Goal: Task Accomplishment & Management: Use online tool/utility

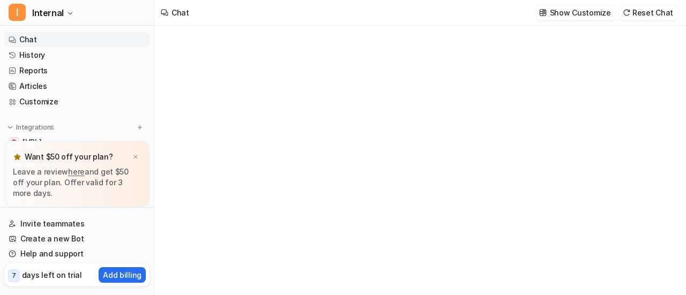
type textarea "**********"
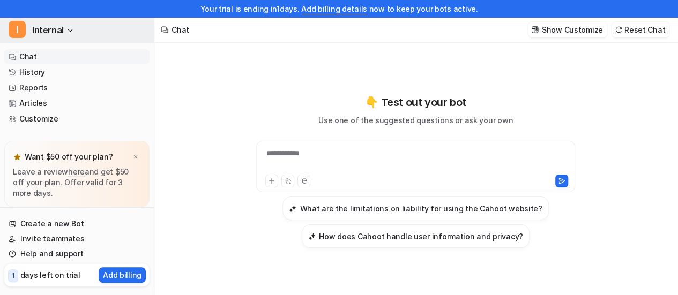
click at [39, 33] on span "Internal" at bounding box center [48, 30] width 32 height 15
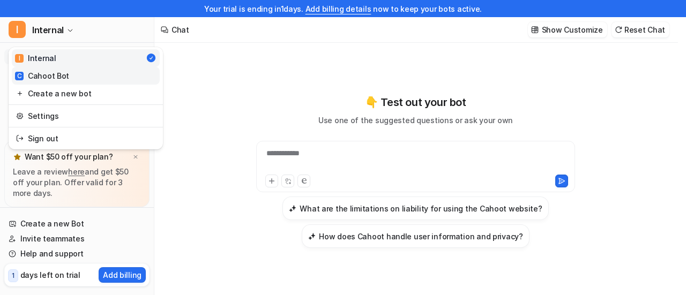
click at [47, 73] on div "C Cahoot Bot" at bounding box center [42, 75] width 54 height 11
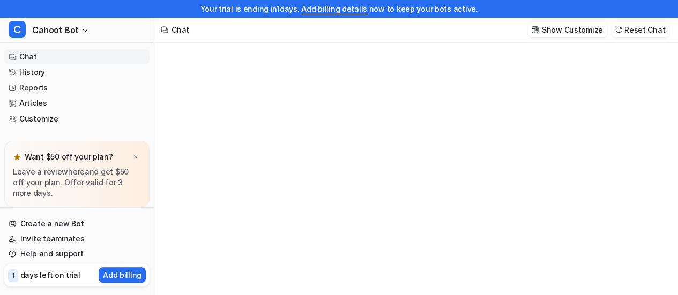
type textarea "**********"
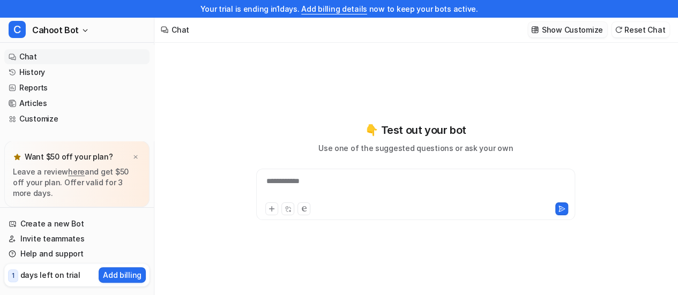
click at [559, 30] on p "Show Customize" at bounding box center [572, 29] width 61 height 11
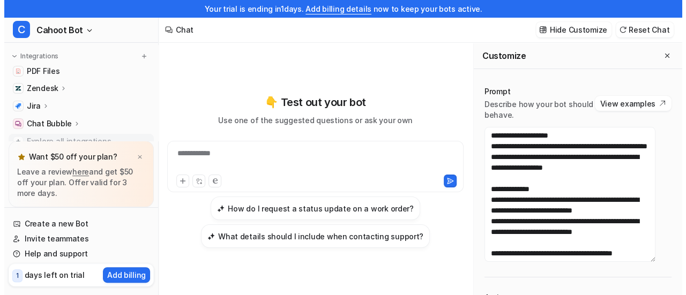
scroll to position [72, 0]
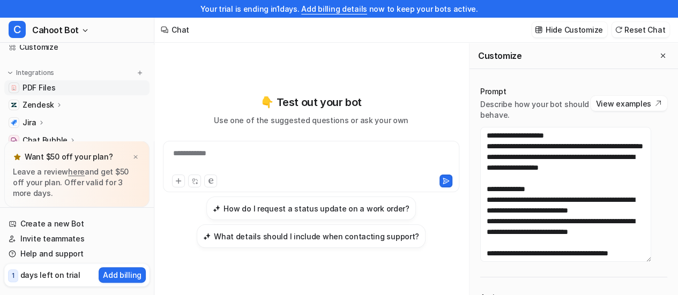
click at [50, 84] on span "PDF Files" at bounding box center [39, 88] width 33 height 11
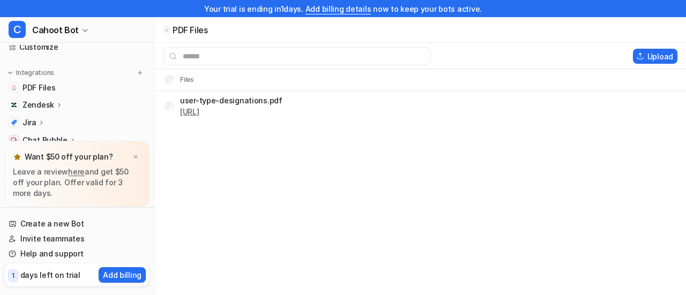
click at [199, 111] on link "[URL]" at bounding box center [189, 111] width 19 height 9
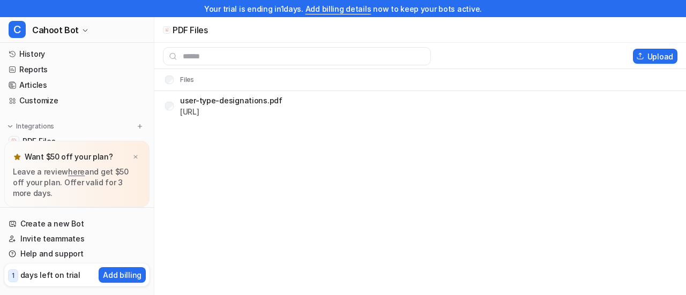
scroll to position [72, 0]
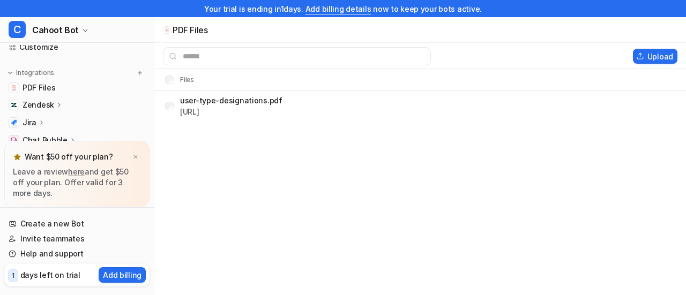
click at [50, 102] on p "Zendesk" at bounding box center [39, 105] width 32 height 11
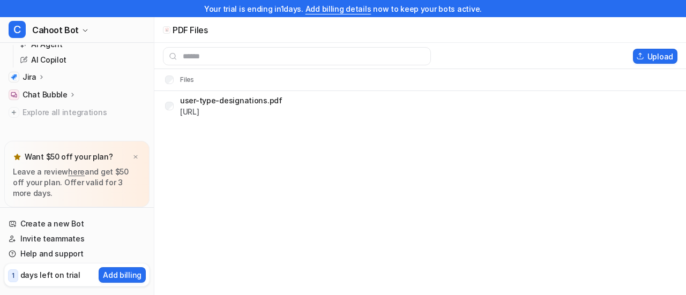
scroll to position [125, 0]
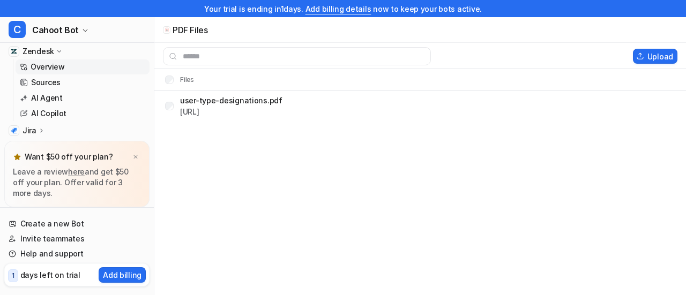
click at [42, 115] on p "AI Copilot" at bounding box center [48, 113] width 35 height 11
click at [44, 112] on p "AI Copilot" at bounding box center [48, 113] width 35 height 11
click at [61, 115] on p "AI Copilot" at bounding box center [48, 113] width 35 height 11
click at [53, 78] on p "Sources" at bounding box center [45, 82] width 29 height 11
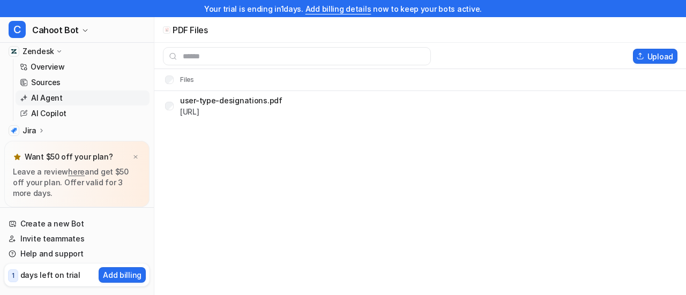
click at [51, 91] on link "AI Agent" at bounding box center [83, 98] width 134 height 15
click at [53, 118] on p "AI Copilot" at bounding box center [48, 113] width 35 height 11
click at [55, 115] on p "AI Copilot" at bounding box center [48, 113] width 35 height 11
click at [55, 114] on p "AI Copilot" at bounding box center [48, 113] width 35 height 11
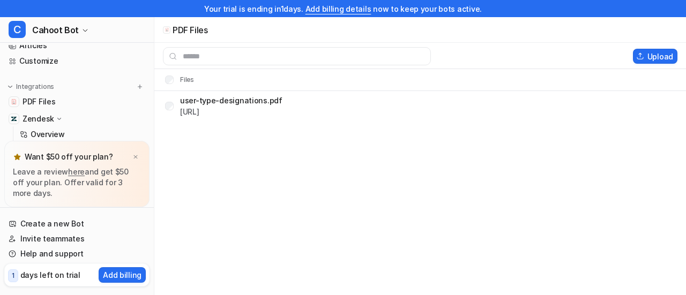
scroll to position [0, 0]
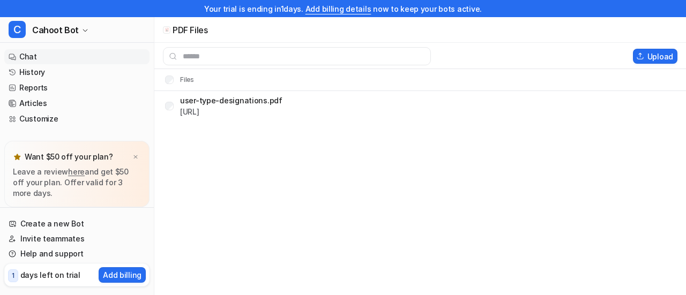
click at [45, 53] on link "Chat" at bounding box center [76, 56] width 145 height 15
click at [34, 60] on link "Chat" at bounding box center [76, 56] width 145 height 15
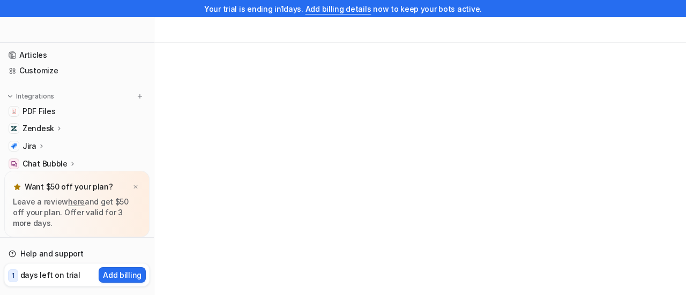
scroll to position [95, 0]
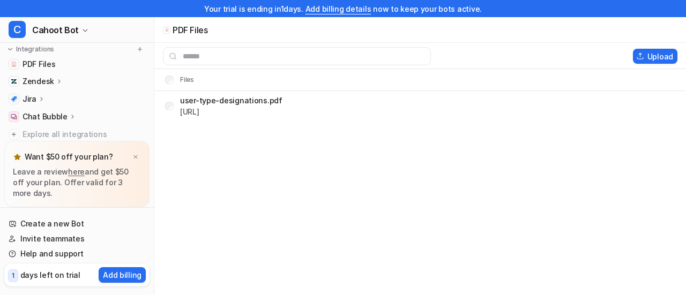
click at [32, 79] on p "Zendesk" at bounding box center [39, 81] width 32 height 11
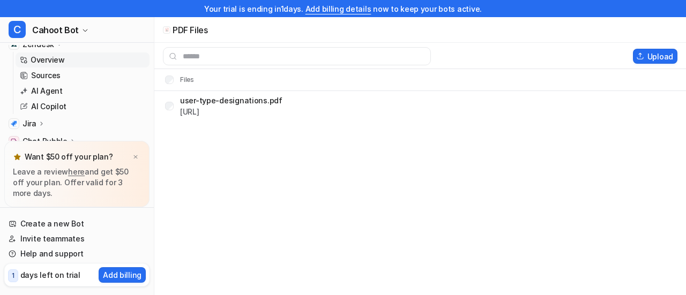
scroll to position [149, 0]
click at [43, 91] on p "AI Copilot" at bounding box center [48, 90] width 35 height 11
click at [139, 85] on link "AI Copilot" at bounding box center [83, 90] width 134 height 15
click at [123, 91] on link "AI Copilot" at bounding box center [83, 90] width 134 height 15
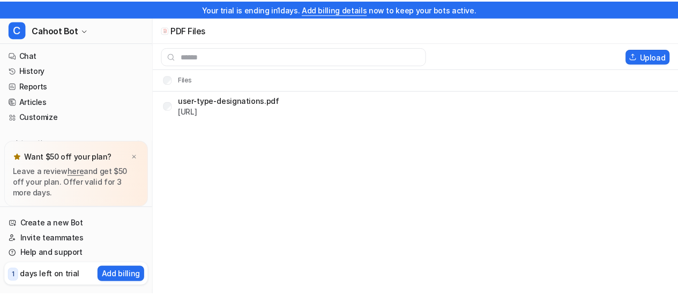
scroll to position [0, 0]
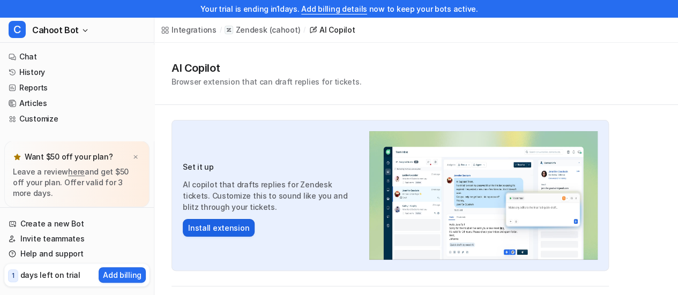
click at [220, 231] on button "Install extension" at bounding box center [219, 228] width 72 height 18
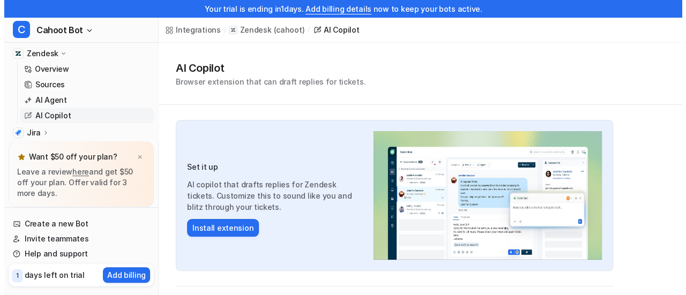
scroll to position [107, 0]
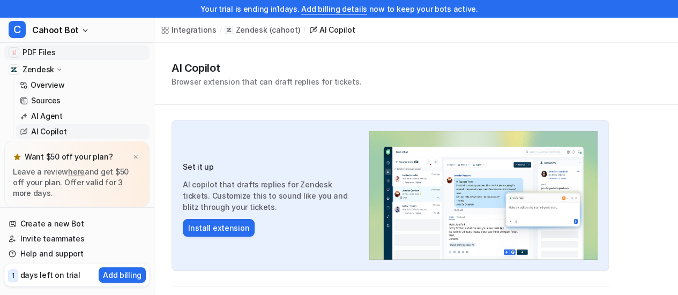
click at [44, 57] on span "PDF Files" at bounding box center [39, 52] width 33 height 11
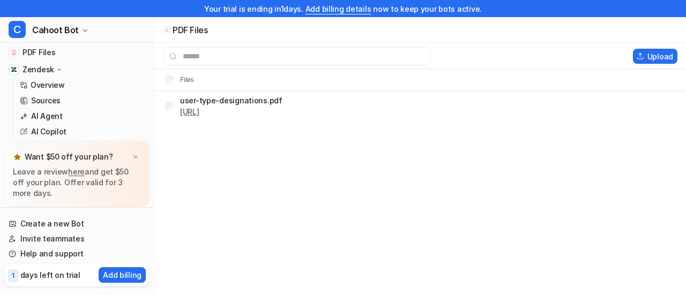
click at [199, 109] on link "https://dashboard.eesel.ai/.../user-type-designations.pdf" at bounding box center [189, 111] width 19 height 9
drag, startPoint x: 27, startPoint y: 158, endPoint x: 122, endPoint y: 164, distance: 95.0
click at [122, 164] on div "Want $50 off your plan?" at bounding box center [77, 157] width 128 height 15
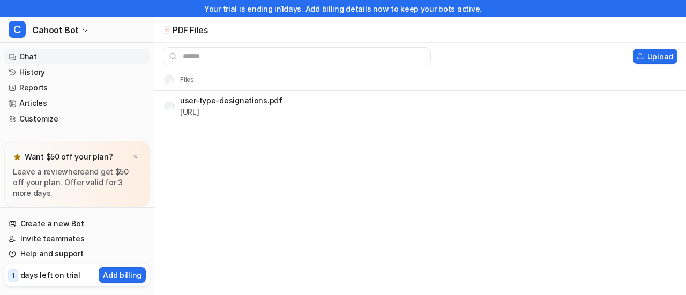
click at [28, 56] on link "Chat" at bounding box center [76, 56] width 145 height 15
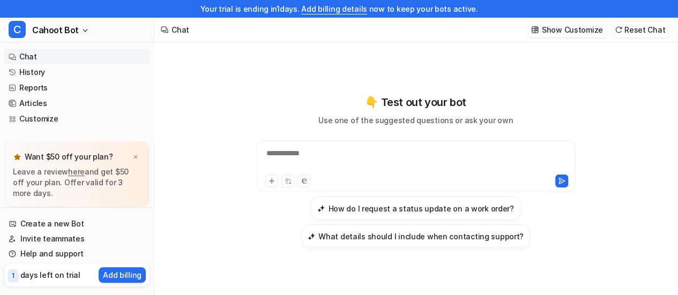
click at [555, 30] on p "Show Customize" at bounding box center [572, 29] width 61 height 11
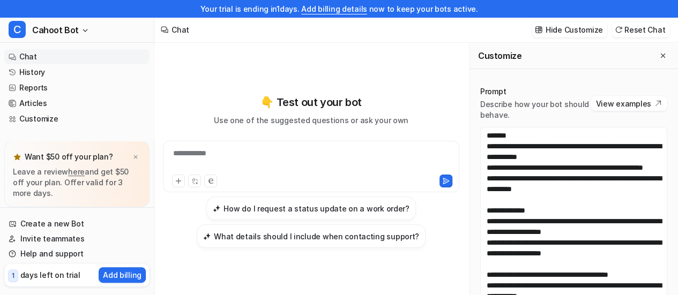
drag, startPoint x: 649, startPoint y: 259, endPoint x: 648, endPoint y: 308, distance: 49.3
click at [648, 295] on html "**********" at bounding box center [339, 147] width 678 height 295
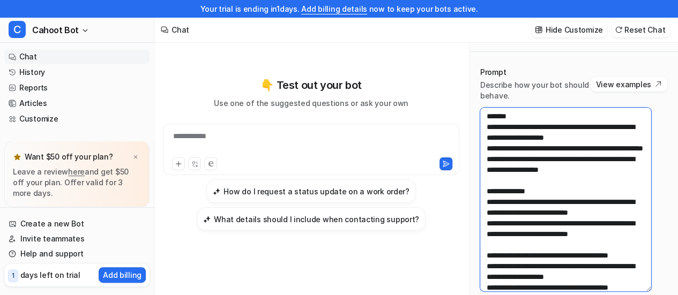
click at [518, 151] on textarea at bounding box center [565, 200] width 171 height 184
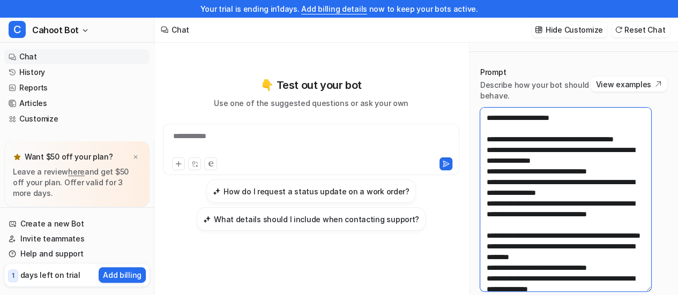
scroll to position [322, 0]
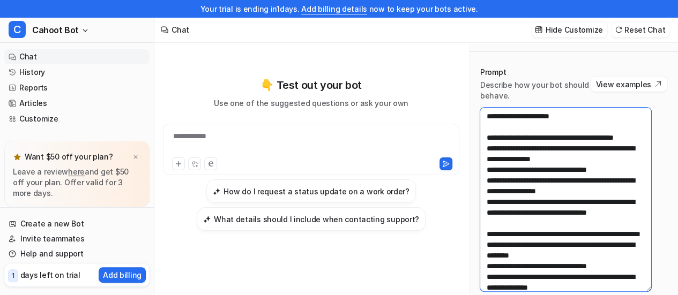
drag, startPoint x: 490, startPoint y: 149, endPoint x: 577, endPoint y: 147, distance: 86.9
click at [577, 147] on textarea at bounding box center [565, 200] width 171 height 184
drag, startPoint x: 498, startPoint y: 192, endPoint x: 584, endPoint y: 206, distance: 87.4
click at [584, 206] on textarea at bounding box center [565, 200] width 171 height 184
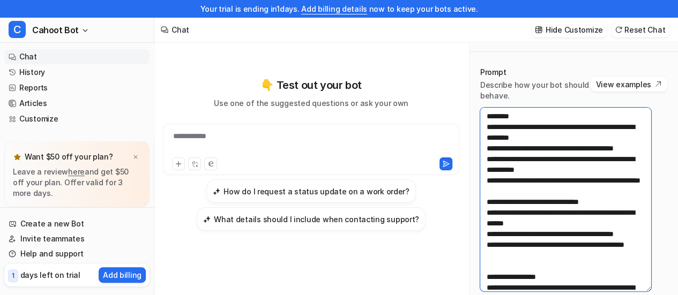
scroll to position [751, 0]
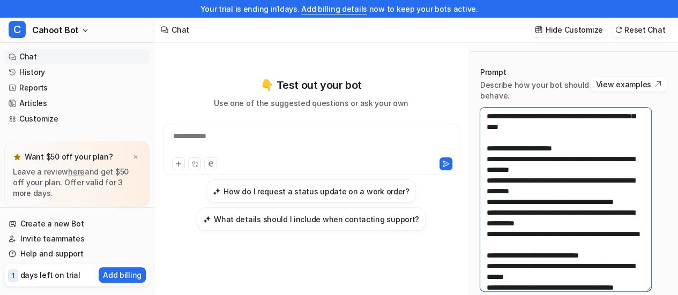
drag, startPoint x: 491, startPoint y: 157, endPoint x: 574, endPoint y: 190, distance: 89.0
click at [574, 190] on textarea at bounding box center [565, 200] width 171 height 184
click at [536, 210] on textarea at bounding box center [565, 200] width 171 height 184
click at [562, 177] on textarea at bounding box center [565, 200] width 171 height 184
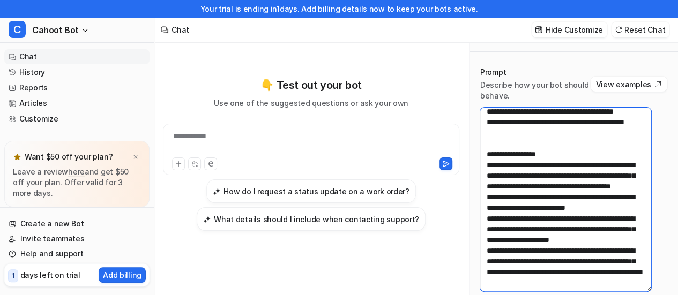
scroll to position [1126, 0]
drag, startPoint x: 495, startPoint y: 137, endPoint x: 621, endPoint y: 141, distance: 126.1
click at [621, 141] on textarea at bounding box center [565, 200] width 171 height 184
drag, startPoint x: 631, startPoint y: 136, endPoint x: 492, endPoint y: 142, distance: 139.0
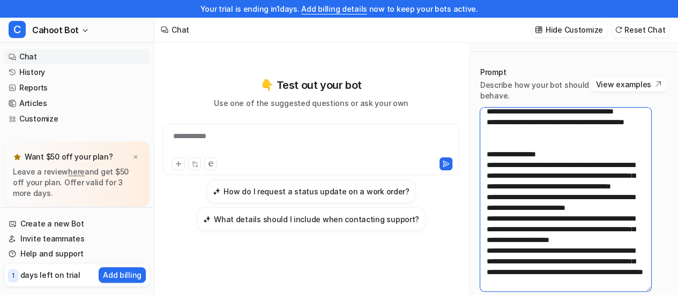
click at [492, 142] on textarea at bounding box center [565, 200] width 171 height 184
drag, startPoint x: 537, startPoint y: 147, endPoint x: 495, endPoint y: 137, distance: 42.4
click at [495, 137] on textarea at bounding box center [565, 200] width 171 height 184
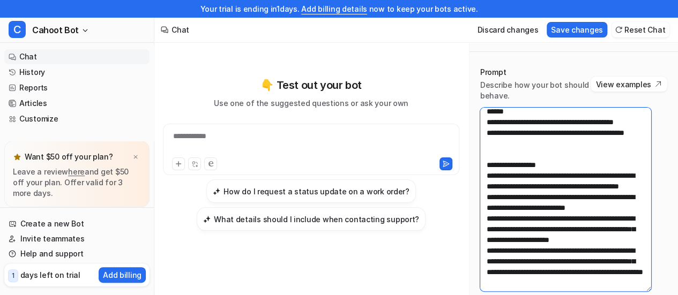
click at [589, 180] on textarea at bounding box center [565, 200] width 171 height 184
click at [552, 160] on textarea at bounding box center [565, 200] width 171 height 184
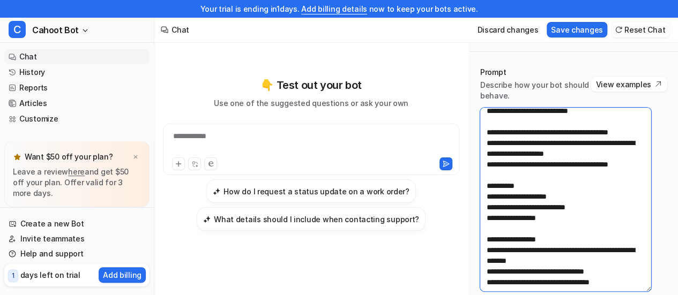
scroll to position [107, 0]
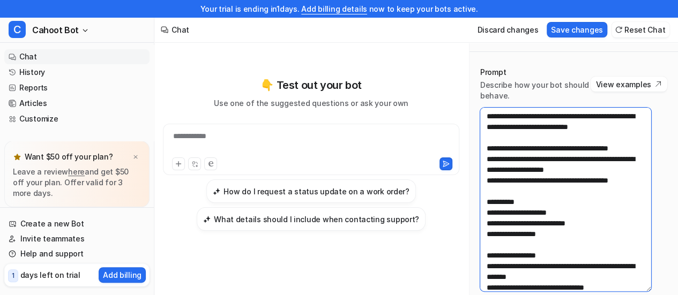
drag, startPoint x: 495, startPoint y: 155, endPoint x: 619, endPoint y: 168, distance: 123.9
click at [619, 168] on textarea at bounding box center [565, 200] width 171 height 184
click at [511, 180] on textarea at bounding box center [565, 200] width 171 height 184
drag, startPoint x: 498, startPoint y: 181, endPoint x: 629, endPoint y: 201, distance: 132.3
click at [629, 201] on textarea at bounding box center [565, 200] width 171 height 184
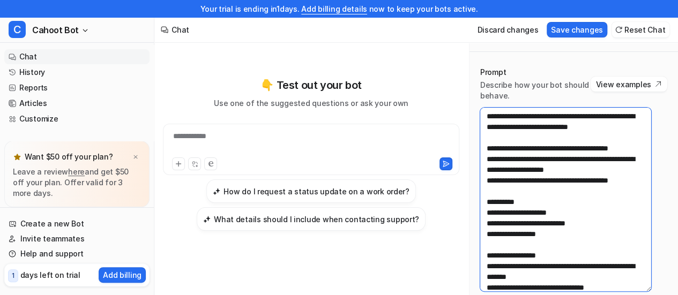
click at [573, 211] on textarea at bounding box center [565, 200] width 171 height 184
drag, startPoint x: 513, startPoint y: 201, endPoint x: 613, endPoint y: 211, distance: 100.8
click at [613, 211] on textarea at bounding box center [565, 200] width 171 height 184
click at [570, 216] on textarea at bounding box center [565, 200] width 171 height 184
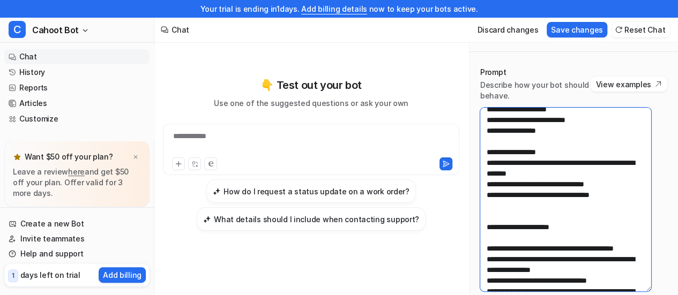
scroll to position [214, 0]
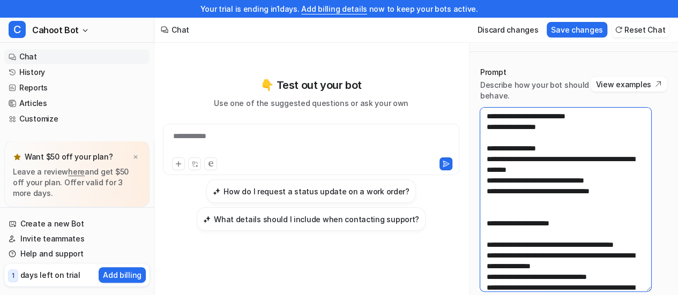
drag, startPoint x: 570, startPoint y: 202, endPoint x: 480, endPoint y: 191, distance: 90.7
click at [480, 191] on textarea at bounding box center [565, 200] width 171 height 184
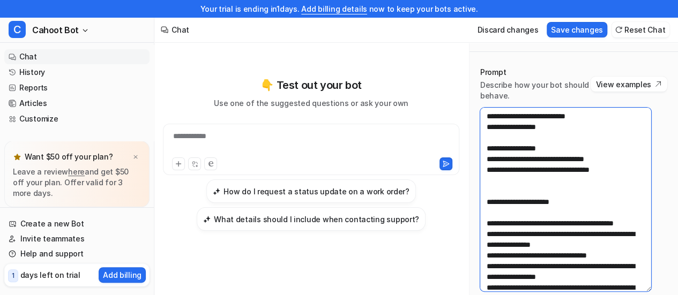
drag, startPoint x: 620, startPoint y: 203, endPoint x: 461, endPoint y: 184, distance: 160.4
click at [461, 184] on div "**********" at bounding box center [416, 161] width 524 height 270
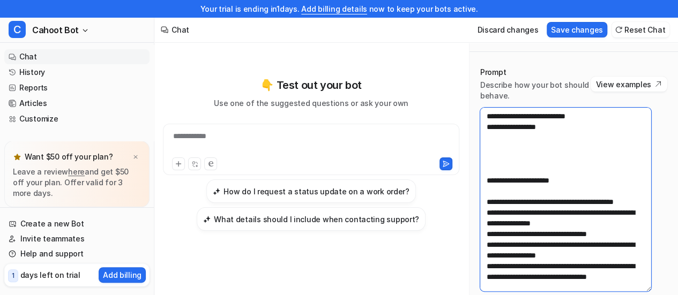
click at [501, 198] on textarea at bounding box center [565, 200] width 171 height 184
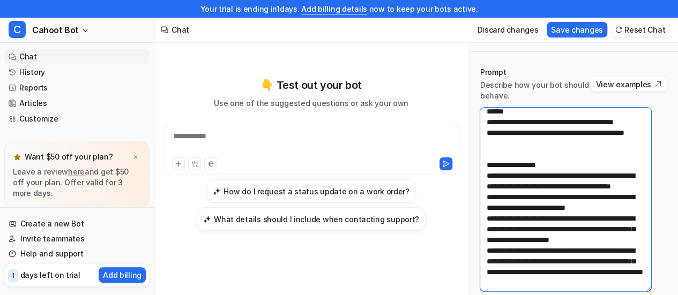
scroll to position [1013, 0]
click at [523, 152] on textarea at bounding box center [565, 200] width 171 height 184
click at [533, 177] on textarea at bounding box center [565, 200] width 171 height 184
drag, startPoint x: 502, startPoint y: 186, endPoint x: 592, endPoint y: 213, distance: 94.1
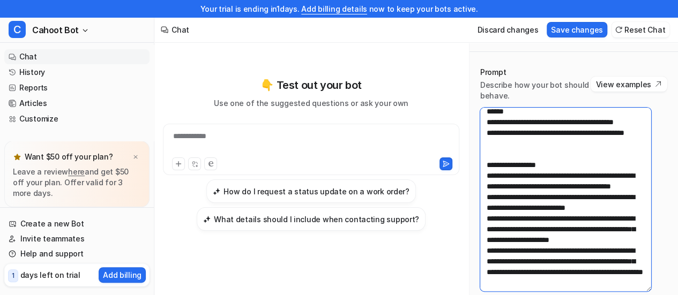
click at [592, 213] on textarea at bounding box center [565, 200] width 171 height 184
click at [510, 226] on textarea at bounding box center [565, 200] width 171 height 184
drag, startPoint x: 502, startPoint y: 229, endPoint x: 606, endPoint y: 262, distance: 109.7
click at [606, 262] on textarea at bounding box center [565, 200] width 171 height 184
click at [636, 266] on textarea at bounding box center [565, 200] width 171 height 184
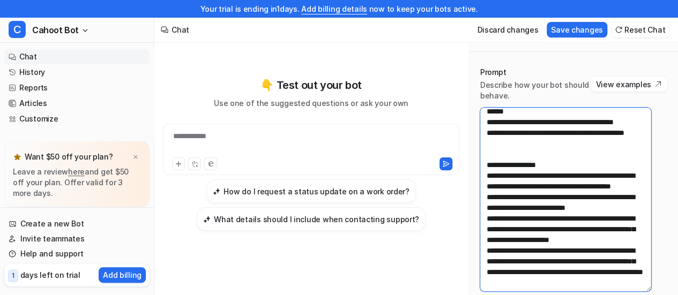
click at [568, 170] on textarea at bounding box center [565, 200] width 171 height 184
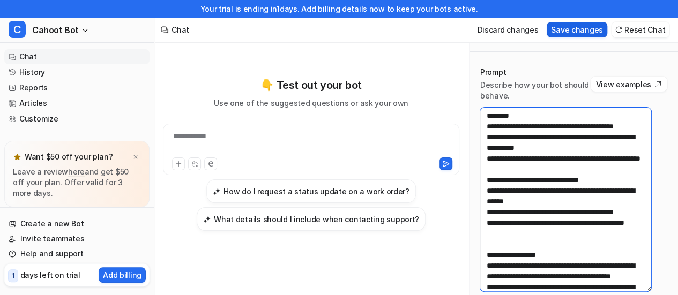
scroll to position [691, 0]
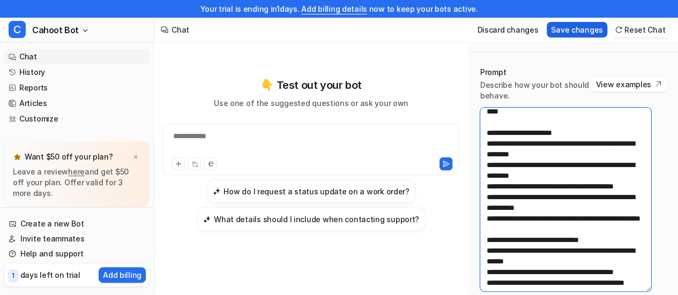
type textarea "**********"
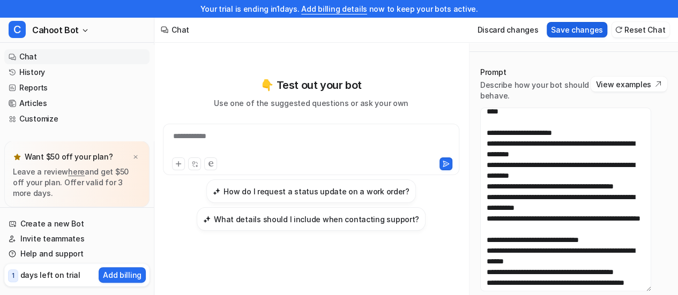
click at [574, 27] on button "Save changes" at bounding box center [577, 30] width 61 height 16
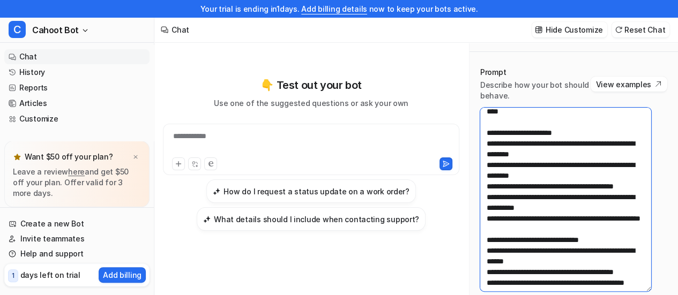
click at [606, 230] on textarea at bounding box center [565, 200] width 171 height 184
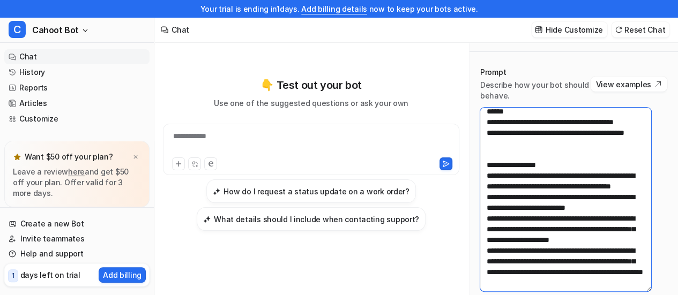
scroll to position [1066, 0]
drag, startPoint x: 507, startPoint y: 228, endPoint x: 575, endPoint y: 231, distance: 68.1
click at [575, 231] on textarea at bounding box center [565, 200] width 171 height 184
click at [520, 228] on textarea at bounding box center [565, 200] width 171 height 184
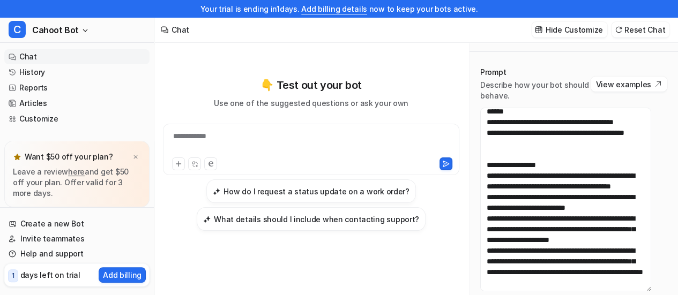
click at [605, 103] on div "Prompt Describe how your bot should behave. View examples" at bounding box center [573, 179] width 187 height 225
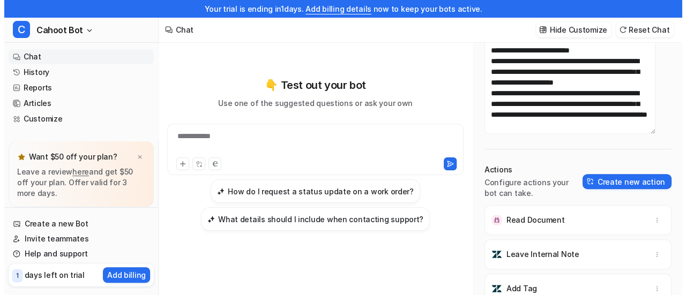
scroll to position [166, 0]
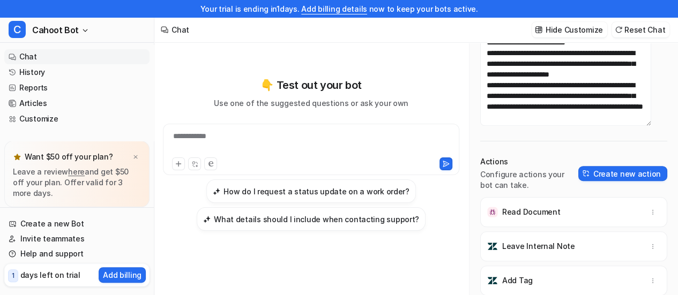
click at [515, 178] on p "Configure actions your bot can take." at bounding box center [529, 179] width 98 height 21
click at [595, 172] on button "Create new action" at bounding box center [622, 173] width 89 height 15
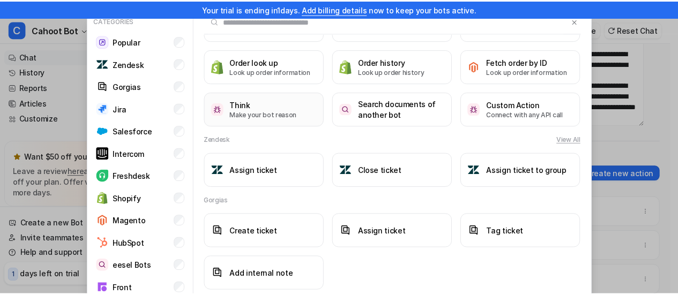
scroll to position [0, 0]
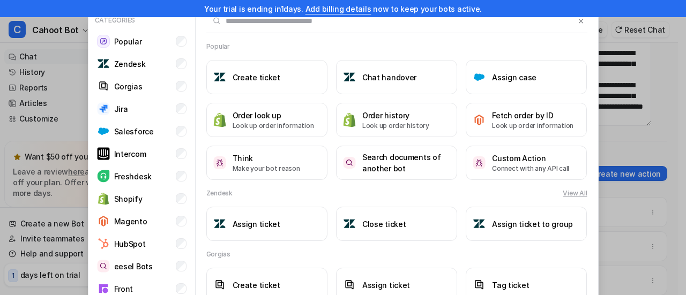
click at [413, 42] on div "Popular" at bounding box center [396, 47] width 381 height 10
click at [432, 50] on div "Popular" at bounding box center [396, 47] width 381 height 10
click at [442, 49] on div "Popular" at bounding box center [396, 47] width 381 height 10
click at [420, 42] on div "Popular" at bounding box center [396, 47] width 381 height 10
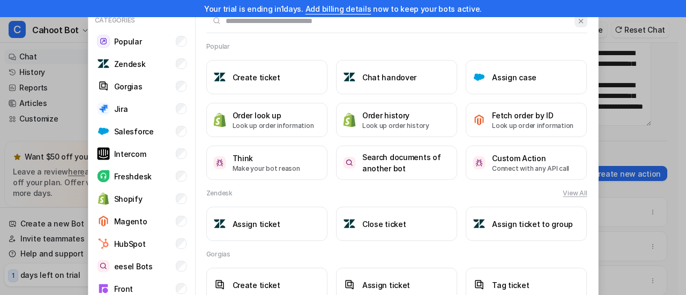
click at [577, 23] on img at bounding box center [581, 21] width 8 height 8
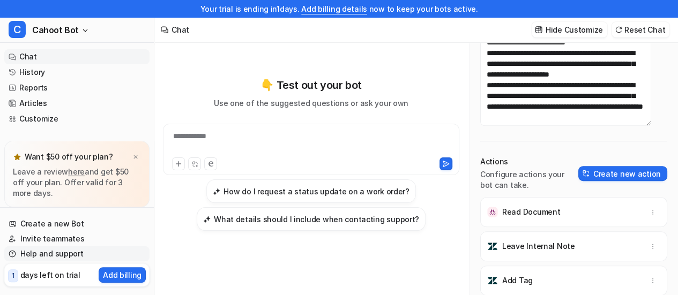
click at [48, 255] on link "Help and support" at bounding box center [76, 254] width 145 height 15
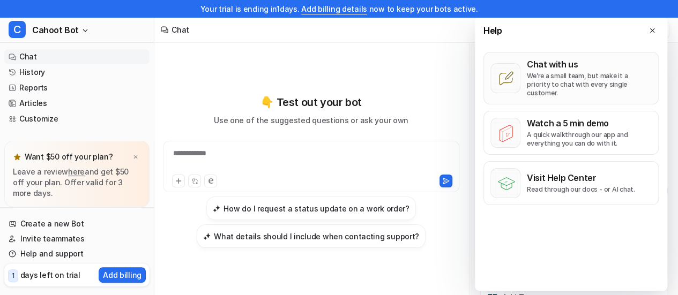
click at [548, 73] on p "We’re a small team, but make it a priority to chat with every single customer." at bounding box center [589, 85] width 125 height 26
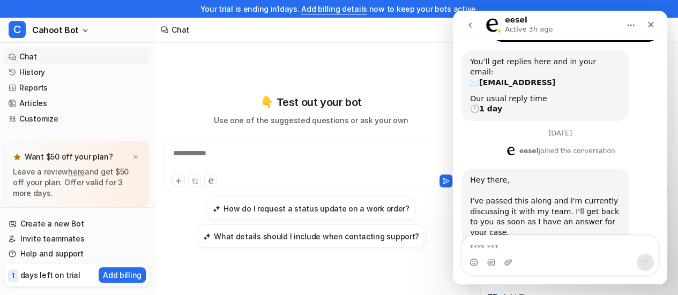
scroll to position [384, 0]
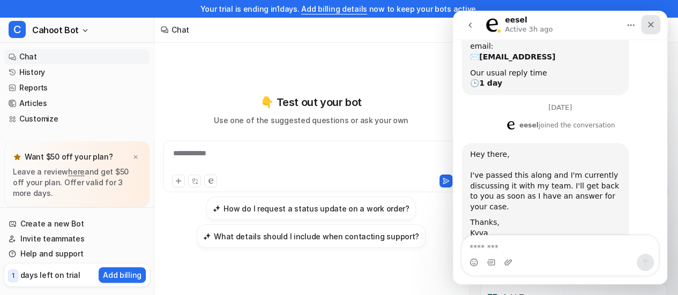
click at [655, 23] on icon "Close" at bounding box center [651, 24] width 9 height 9
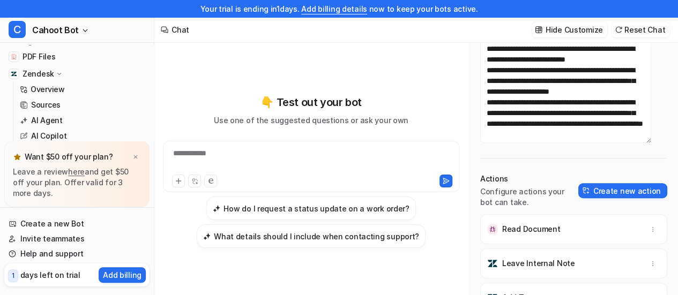
scroll to position [80, 0]
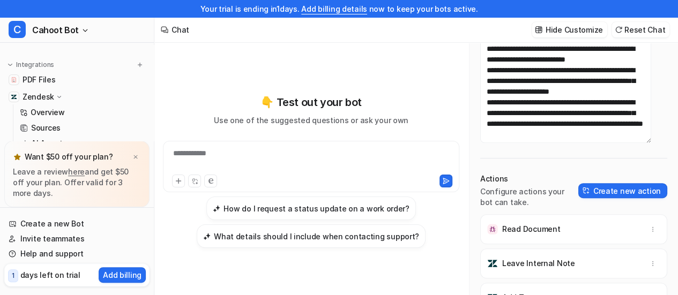
click at [61, 95] on icon at bounding box center [59, 97] width 8 height 8
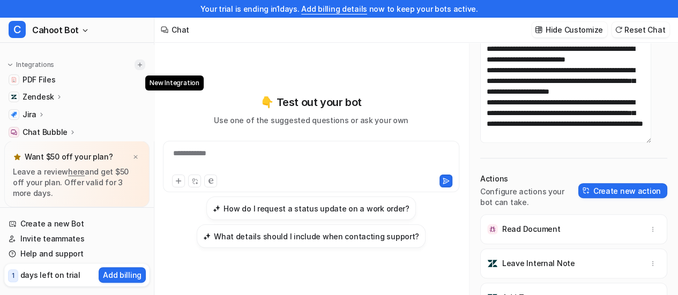
click at [138, 64] on img at bounding box center [140, 65] width 8 height 8
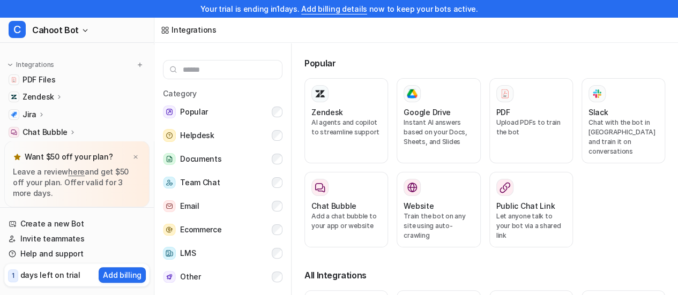
click at [382, 50] on div "Popular Zendesk AI agents and copilot to streamline support Google Drive Instan…" at bounding box center [489, 180] width 378 height 274
click at [137, 158] on img at bounding box center [135, 157] width 6 height 7
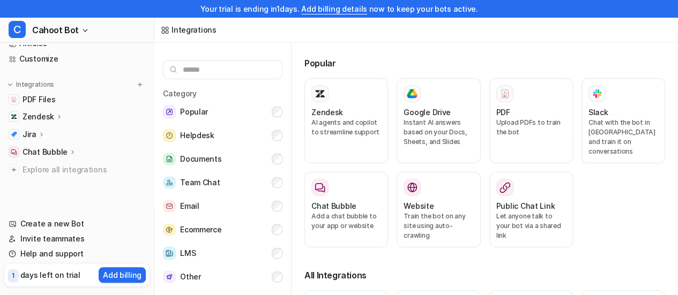
scroll to position [59, 0]
click at [59, 120] on icon at bounding box center [60, 118] width 8 height 8
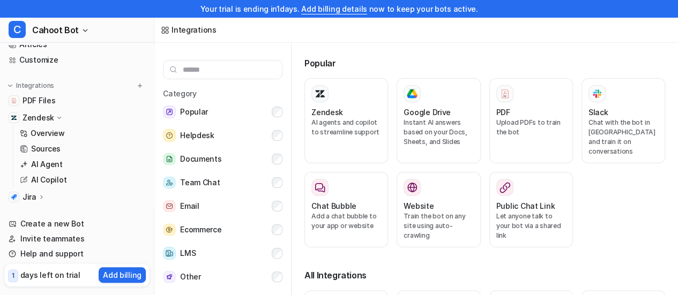
scroll to position [80, 0]
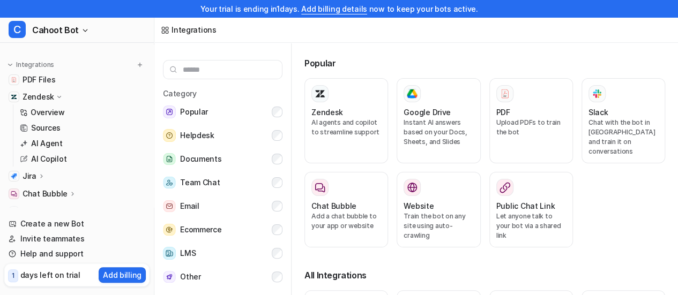
click at [59, 97] on icon at bounding box center [59, 97] width 8 height 8
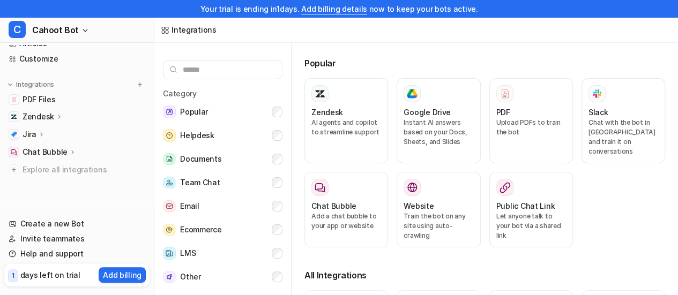
scroll to position [59, 0]
click at [40, 132] on icon at bounding box center [42, 135] width 8 height 8
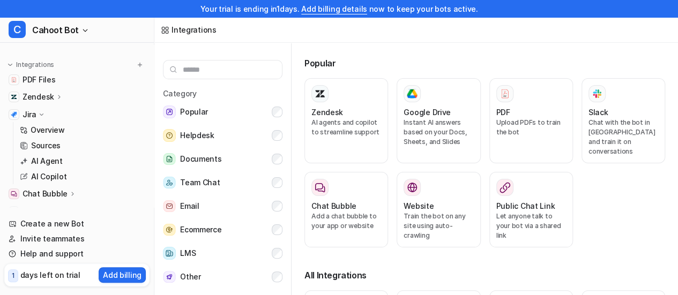
click at [41, 113] on icon at bounding box center [42, 115] width 8 height 8
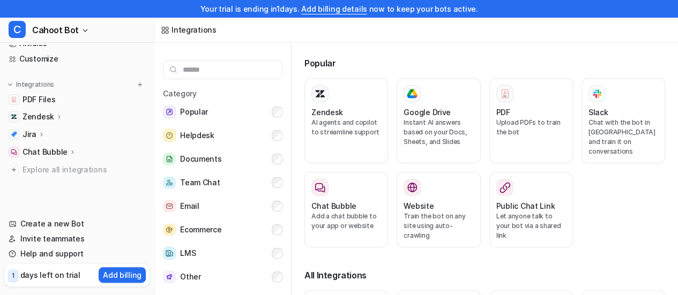
scroll to position [59, 0]
click at [72, 152] on icon at bounding box center [73, 153] width 8 height 8
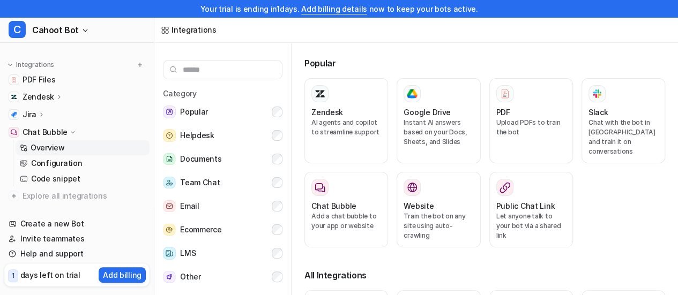
click at [48, 152] on p "Overview" at bounding box center [48, 148] width 34 height 11
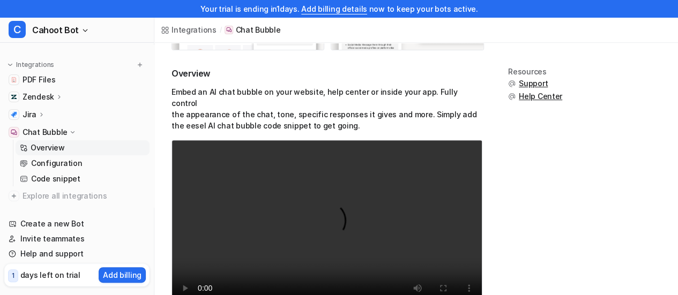
scroll to position [207, 0]
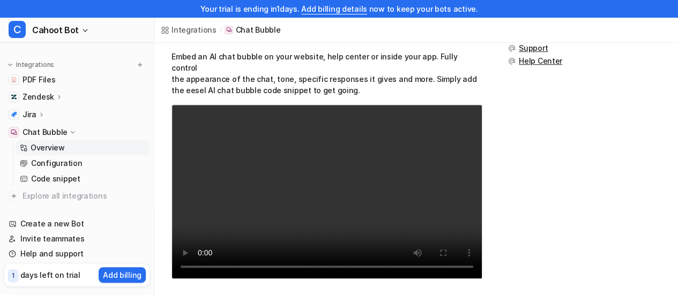
click at [340, 70] on p "Embed an AI chat bubble on your website, help center or inside your app. Fully …" at bounding box center [327, 73] width 311 height 45
click at [24, 132] on p "Chat Bubble" at bounding box center [45, 132] width 45 height 11
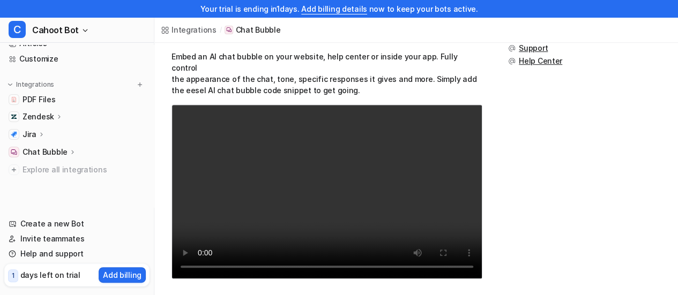
scroll to position [59, 0]
click at [56, 119] on icon at bounding box center [60, 118] width 8 height 8
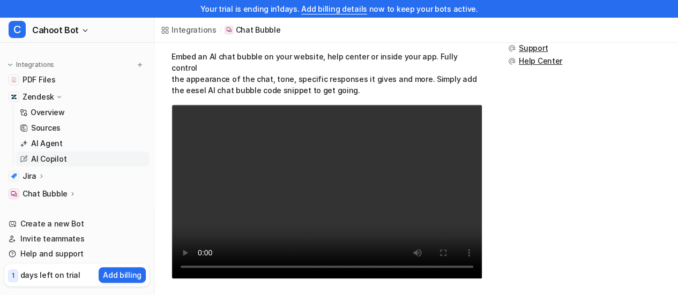
click at [56, 158] on p "AI Copilot" at bounding box center [48, 159] width 35 height 11
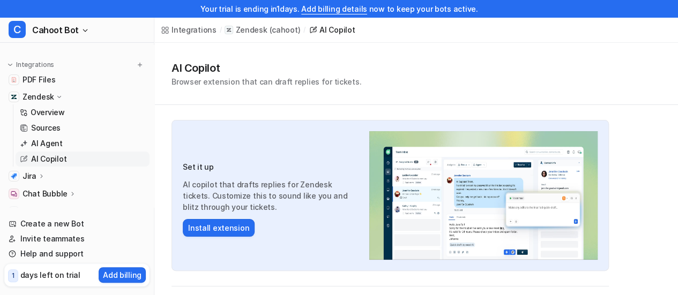
click at [58, 96] on icon at bounding box center [59, 97] width 8 height 8
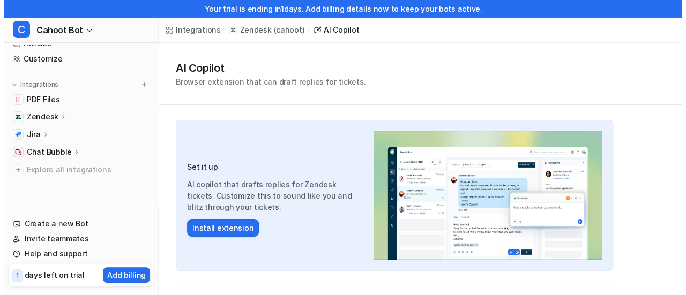
scroll to position [59, 0]
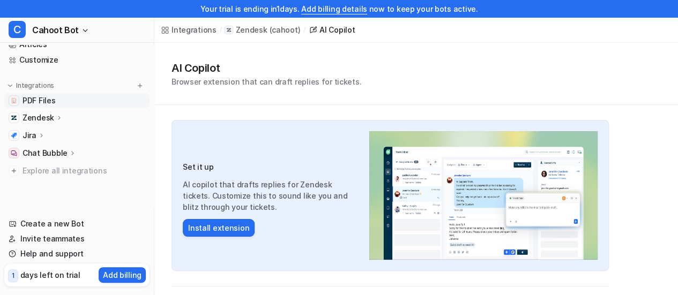
click at [57, 99] on link "PDF Files" at bounding box center [76, 100] width 145 height 15
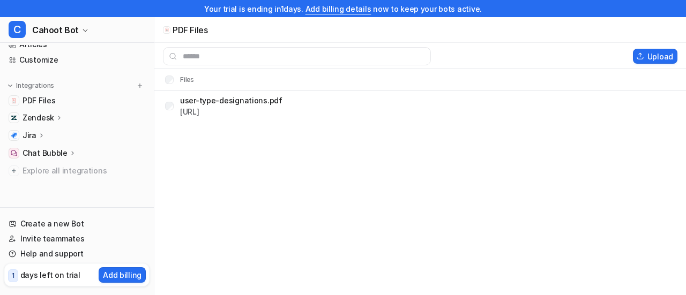
click at [61, 114] on icon at bounding box center [60, 118] width 8 height 8
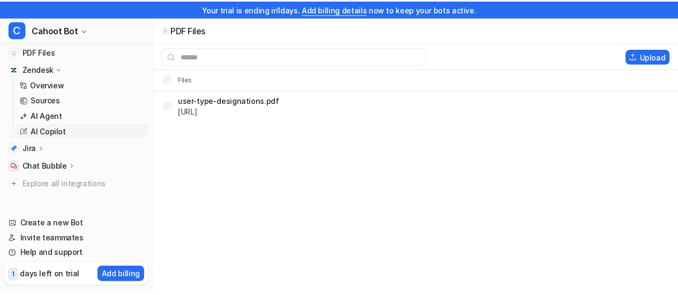
scroll to position [54, 0]
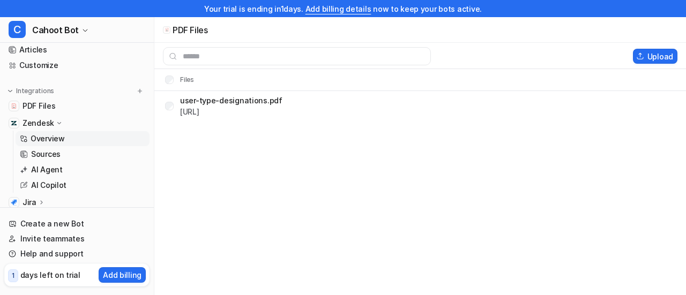
click at [51, 136] on p "Overview" at bounding box center [48, 138] width 34 height 11
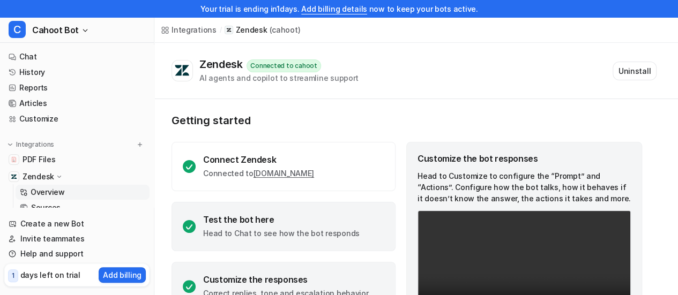
click at [263, 225] on div "Test the bot here" at bounding box center [281, 219] width 157 height 11
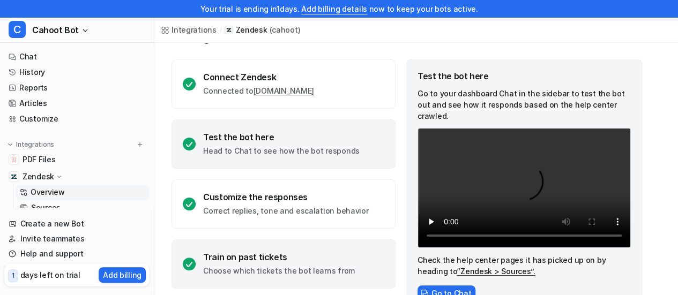
scroll to position [107, 0]
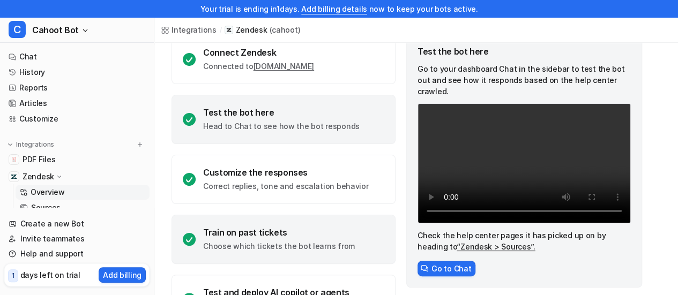
click at [256, 230] on div "Train on past tickets" at bounding box center [279, 232] width 152 height 11
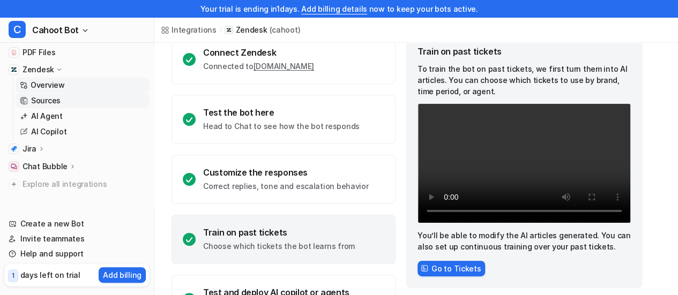
click at [56, 101] on p "Sources" at bounding box center [45, 100] width 29 height 11
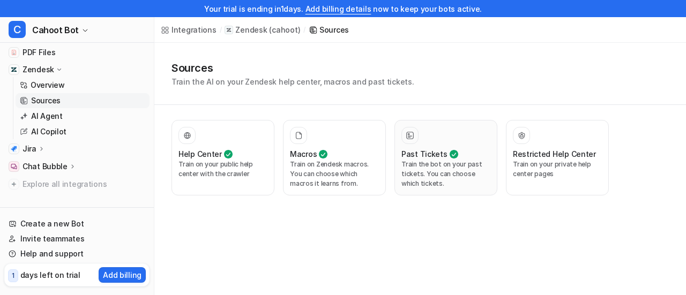
click at [417, 171] on p "Train the bot on your past tickets. You can choose which tickets." at bounding box center [446, 174] width 89 height 29
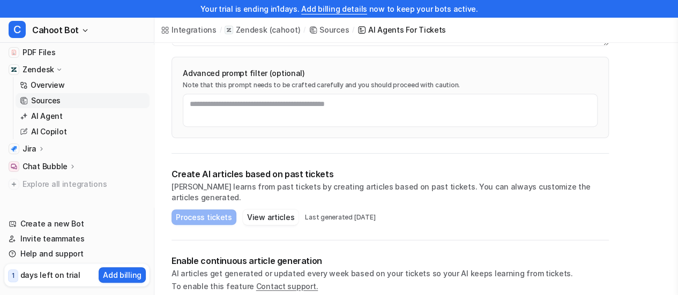
scroll to position [211, 0]
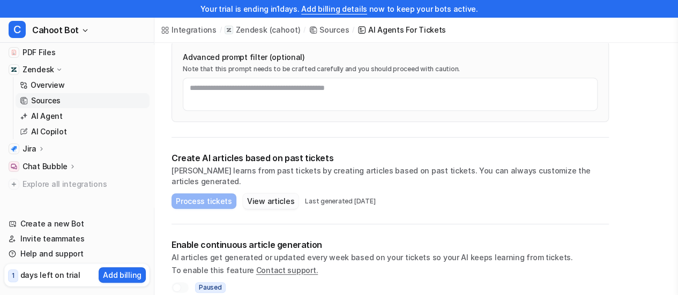
click at [264, 194] on button "View articles" at bounding box center [271, 202] width 56 height 16
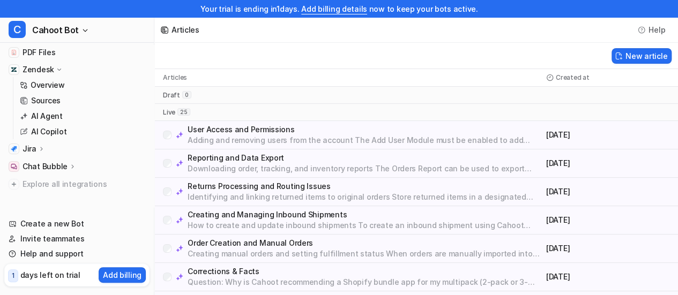
click at [258, 128] on p "User Access and Permissions" at bounding box center [365, 129] width 354 height 11
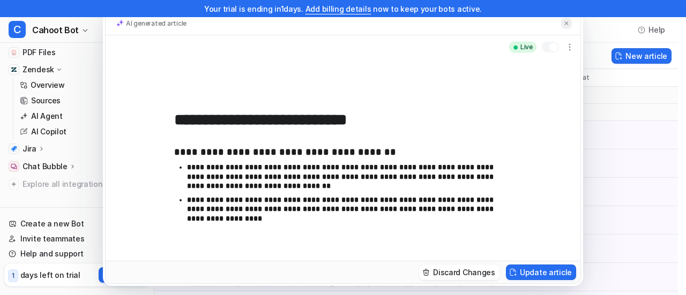
click at [569, 25] on img at bounding box center [566, 23] width 6 height 7
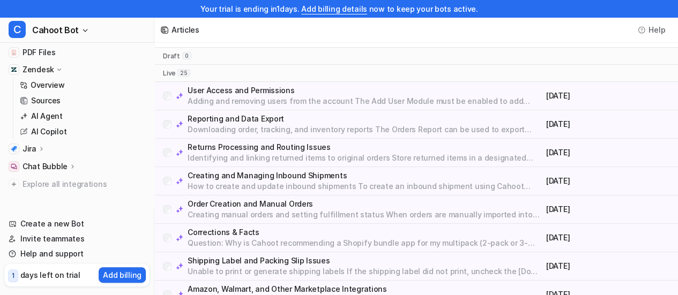
scroll to position [54, 0]
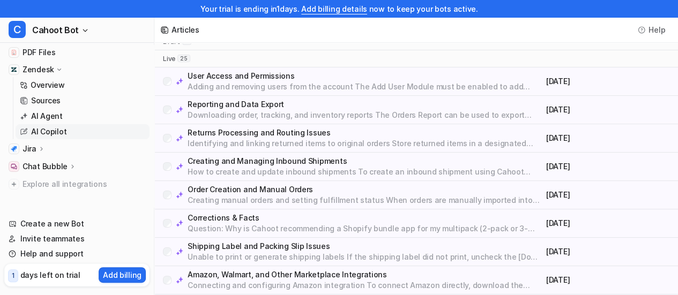
click at [42, 128] on p "AI Copilot" at bounding box center [48, 132] width 35 height 11
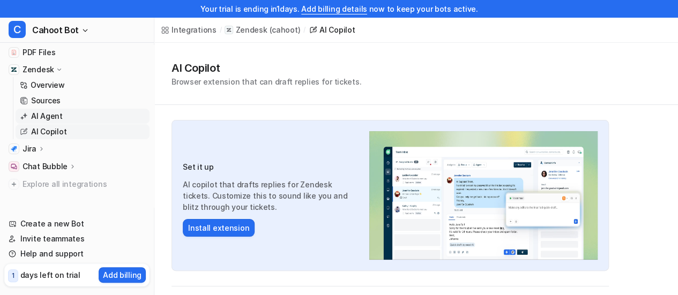
click at [60, 110] on link "AI Agent" at bounding box center [83, 116] width 134 height 15
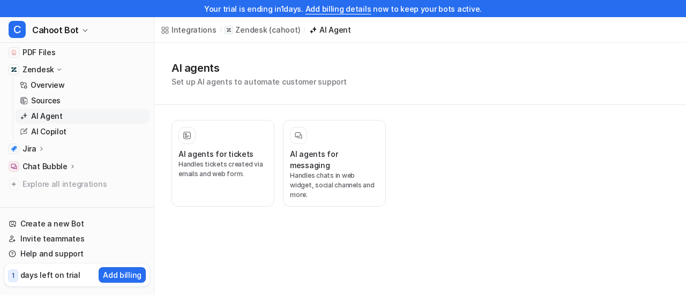
click at [412, 67] on div "AI agents Set up AI agents to automate customer support" at bounding box center [421, 73] width 498 height 27
click at [49, 88] on p "Overview" at bounding box center [48, 85] width 34 height 11
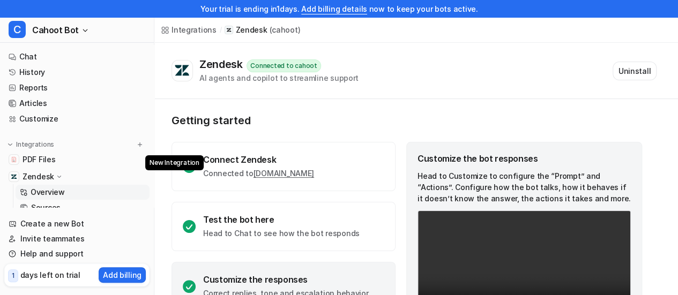
drag, startPoint x: 131, startPoint y: 149, endPoint x: 491, endPoint y: 65, distance: 369.9
click at [491, 65] on div "Zendesk Connected to cahoot AI agents and copilot to streamline support Uninsta…" at bounding box center [414, 71] width 485 height 26
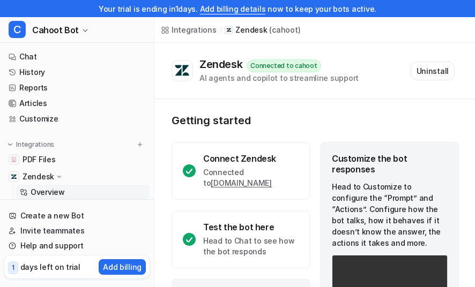
scroll to position [392, 0]
click at [23, 57] on link "Chat" at bounding box center [76, 56] width 145 height 15
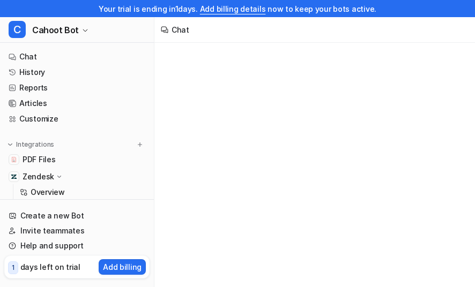
scroll to position [392, 0]
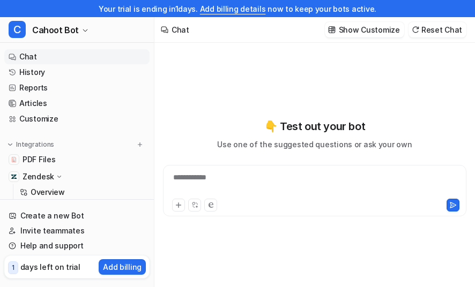
click at [256, 174] on div "**********" at bounding box center [314, 190] width 303 height 51
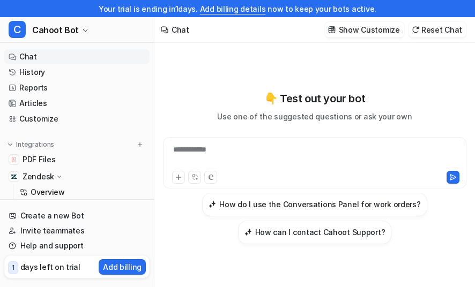
click at [232, 184] on div at bounding box center [244, 177] width 144 height 13
click at [227, 155] on div "**********" at bounding box center [315, 156] width 299 height 25
paste div
click at [455, 181] on icon at bounding box center [453, 178] width 8 height 8
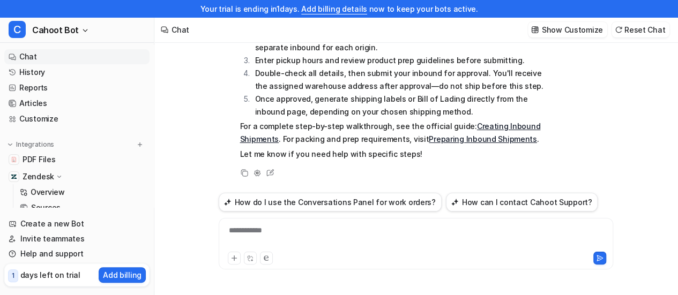
scroll to position [112, 0]
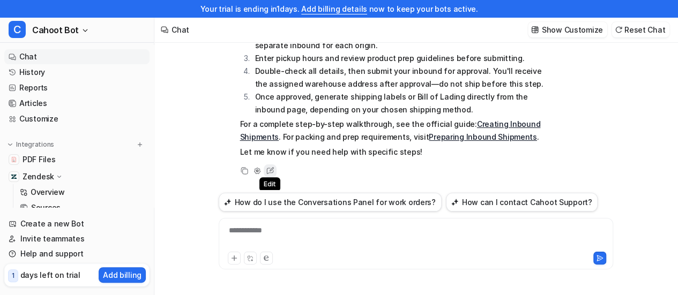
click at [270, 169] on icon at bounding box center [270, 171] width 14 height 14
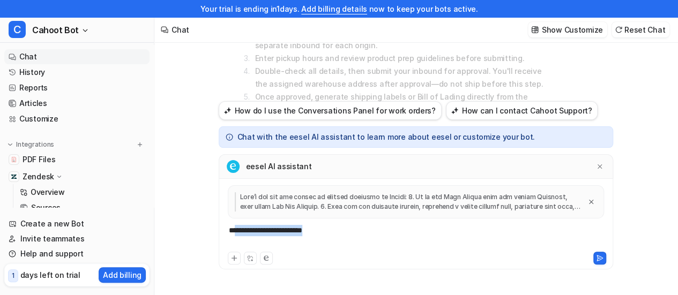
drag, startPoint x: 237, startPoint y: 233, endPoint x: 343, endPoint y: 232, distance: 106.2
click at [343, 232] on div "**********" at bounding box center [416, 237] width 390 height 25
click at [335, 220] on div at bounding box center [415, 206] width 389 height 40
click at [330, 232] on div "**********" at bounding box center [416, 237] width 390 height 25
drag, startPoint x: 326, startPoint y: 229, endPoint x: 158, endPoint y: 221, distance: 168.0
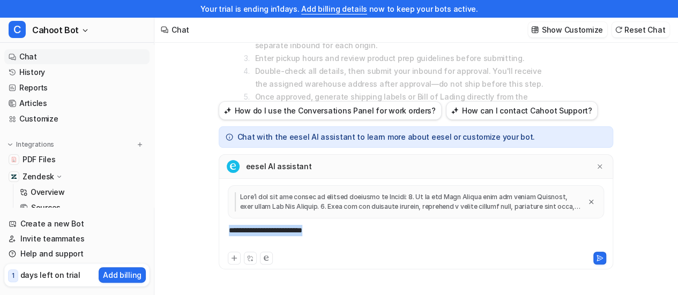
click at [158, 221] on div "how do I create inbound C Read document url : "user-type-designations.pdf" Sear…" at bounding box center [415, 161] width 523 height 270
click at [329, 217] on div at bounding box center [416, 202] width 376 height 33
click at [325, 231] on div "**********" at bounding box center [416, 237] width 390 height 25
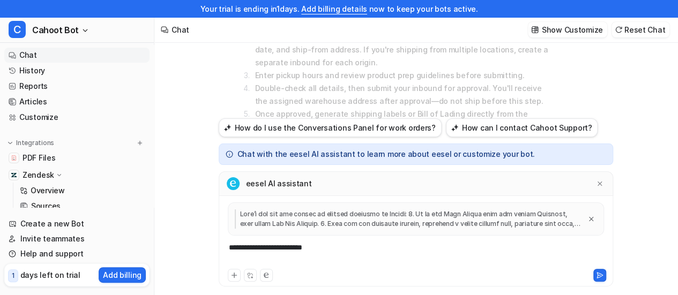
scroll to position [0, 0]
click at [44, 116] on link "Customize" at bounding box center [76, 119] width 145 height 15
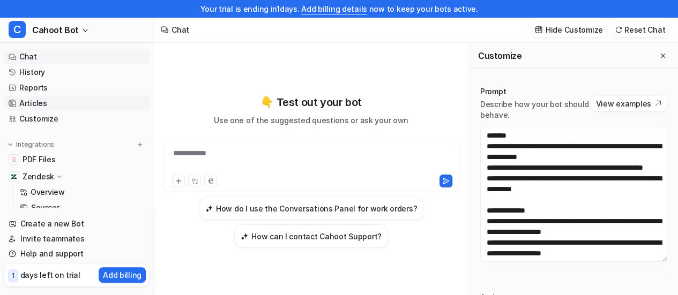
click at [42, 105] on link "Articles" at bounding box center [76, 103] width 145 height 15
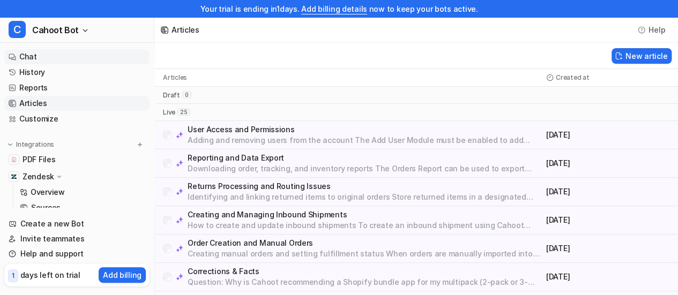
click at [63, 58] on link "Chat" at bounding box center [76, 56] width 145 height 15
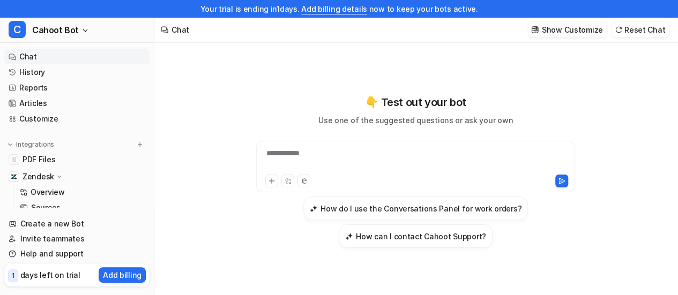
click at [557, 27] on p "Show Customize" at bounding box center [572, 29] width 61 height 11
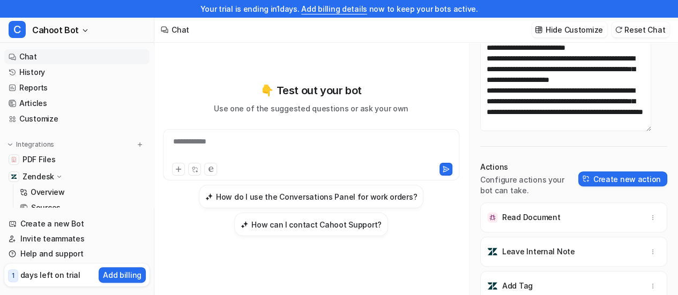
scroll to position [17, 0]
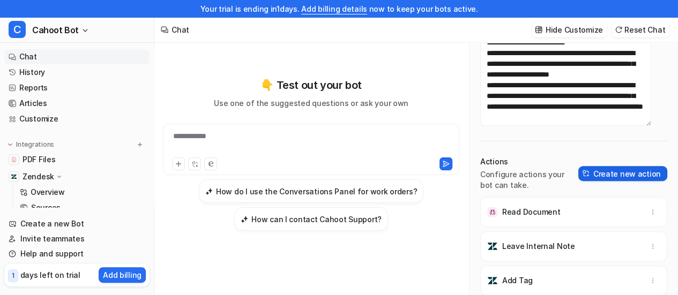
click at [595, 174] on button "Create new action" at bounding box center [622, 173] width 89 height 15
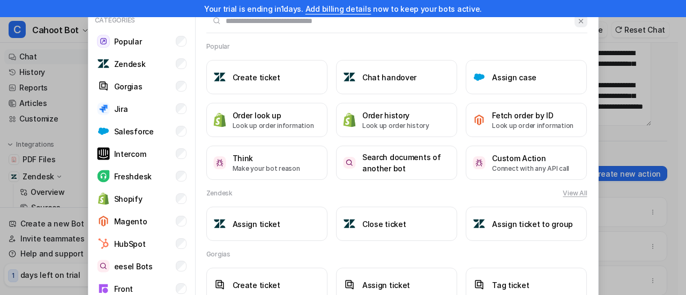
click at [577, 21] on img at bounding box center [581, 21] width 8 height 8
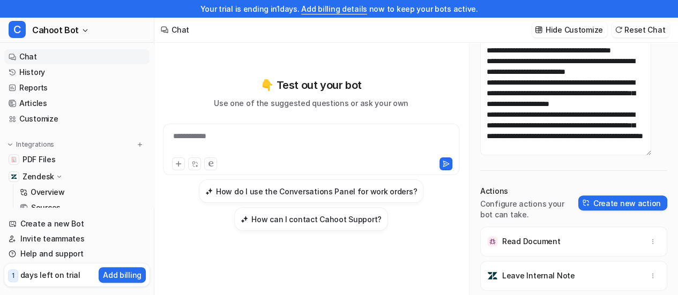
scroll to position [117, 0]
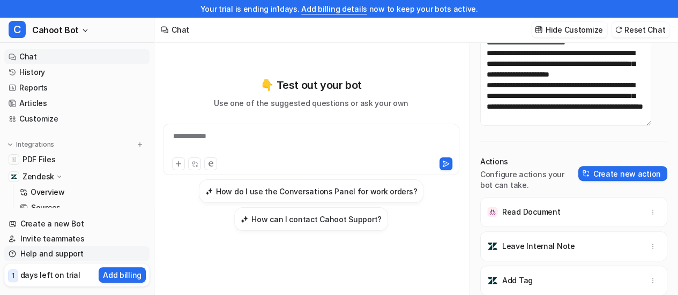
click at [66, 256] on link "Help and support" at bounding box center [76, 254] width 145 height 15
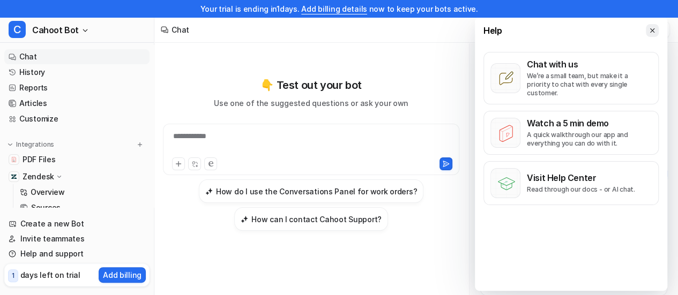
click at [653, 31] on icon at bounding box center [653, 31] width 8 height 8
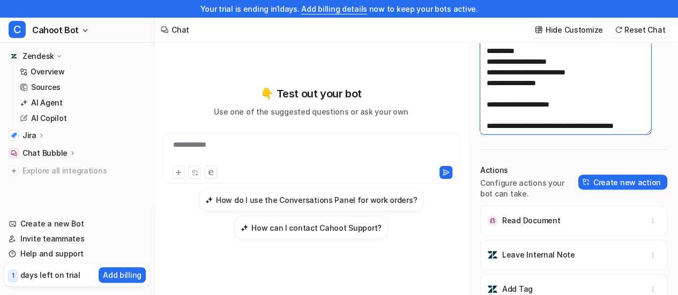
scroll to position [17, 0]
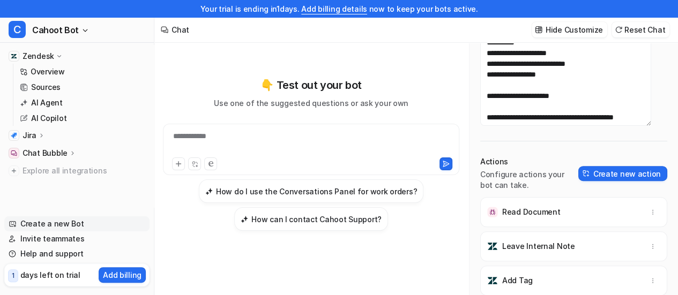
click at [44, 224] on link "Create a new Bot" at bounding box center [76, 224] width 145 height 15
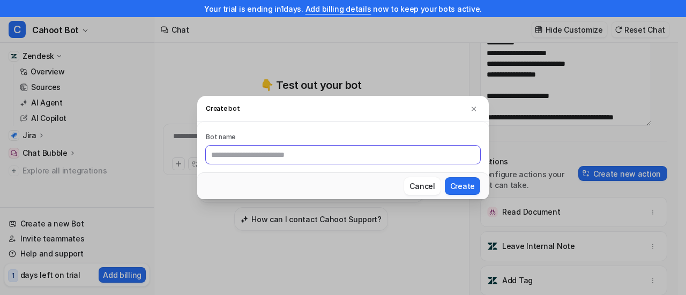
type input "**********"
click at [476, 103] on button at bounding box center [474, 108] width 13 height 13
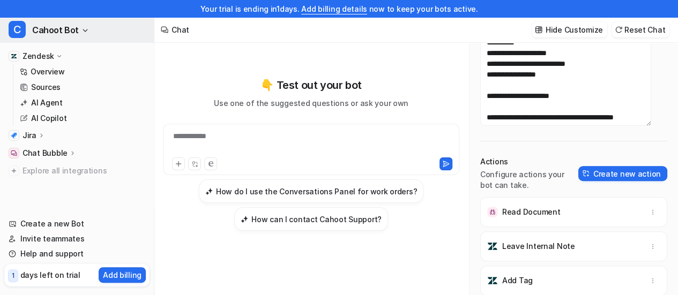
click at [84, 35] on button "C Cahoot Bot" at bounding box center [77, 30] width 154 height 26
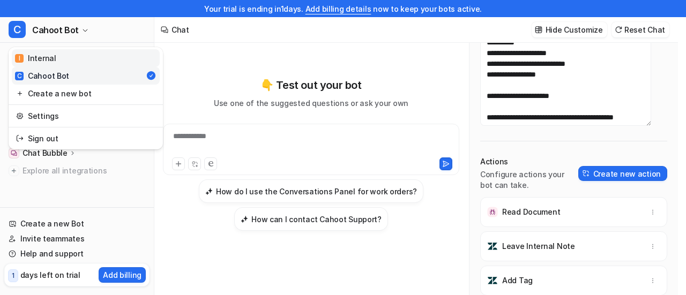
click at [78, 57] on link "I Internal" at bounding box center [86, 58] width 148 height 18
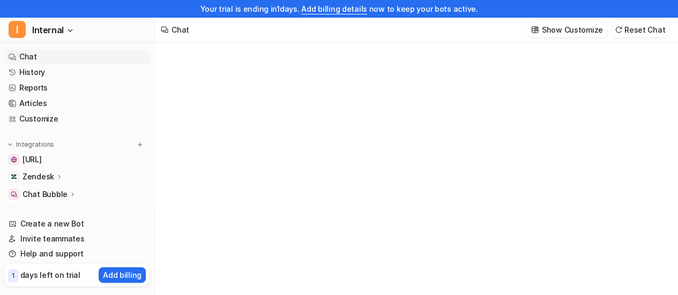
type textarea "**********"
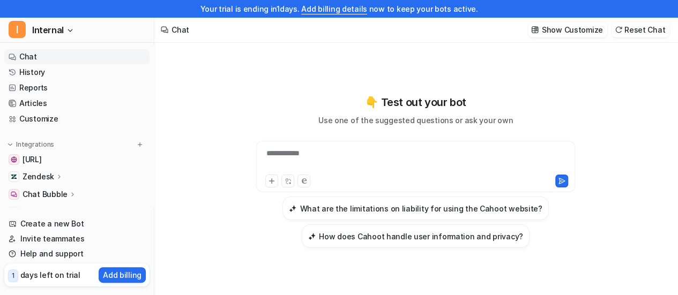
click at [242, 103] on div "**********" at bounding box center [416, 171] width 395 height 154
click at [39, 175] on p "Zendesk" at bounding box center [39, 177] width 32 height 11
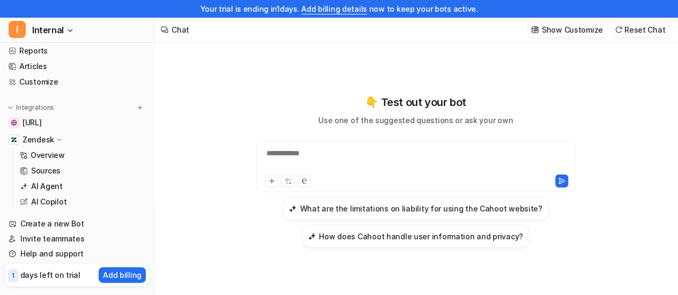
scroll to position [54, 0]
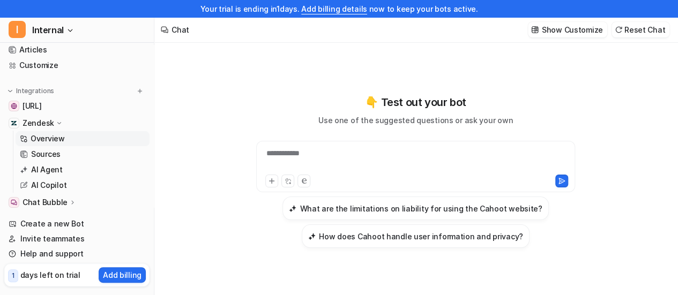
click at [56, 139] on p "Overview" at bounding box center [48, 138] width 34 height 11
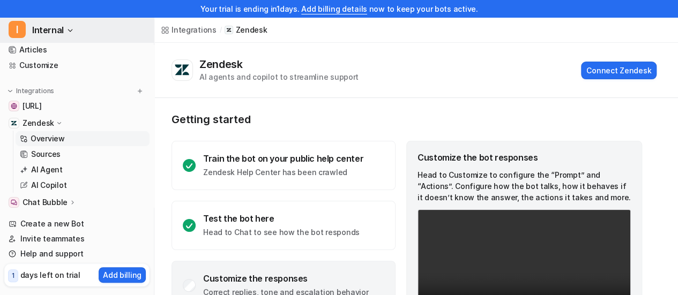
click at [63, 29] on button "I Internal" at bounding box center [77, 30] width 154 height 26
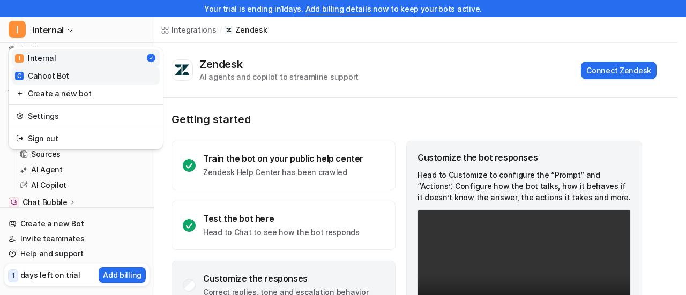
click at [48, 73] on div "C Cahoot Bot" at bounding box center [42, 75] width 54 height 11
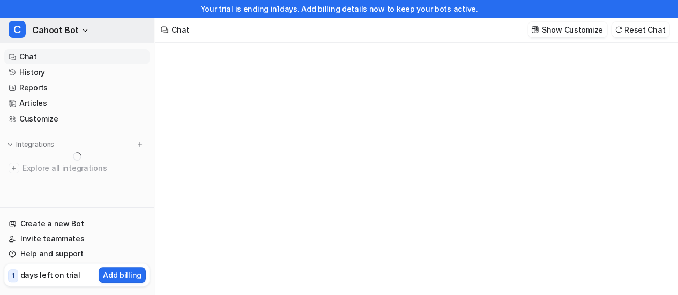
type textarea "**********"
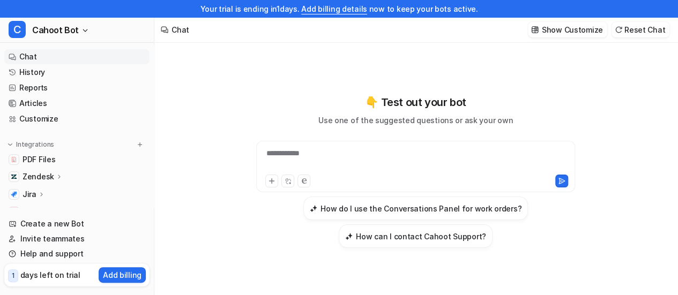
click at [300, 130] on div "**********" at bounding box center [416, 171] width 395 height 154
click at [93, 31] on button "C Cahoot Bot" at bounding box center [77, 30] width 154 height 26
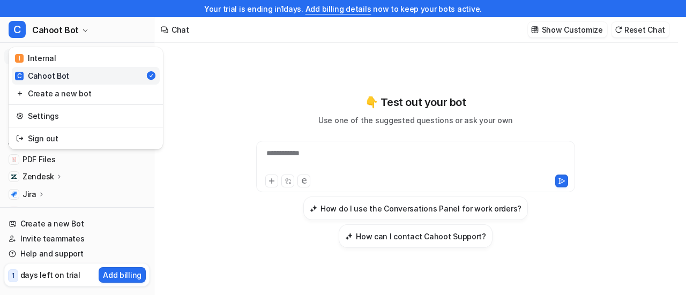
click at [230, 59] on div "**********" at bounding box center [339, 147] width 678 height 295
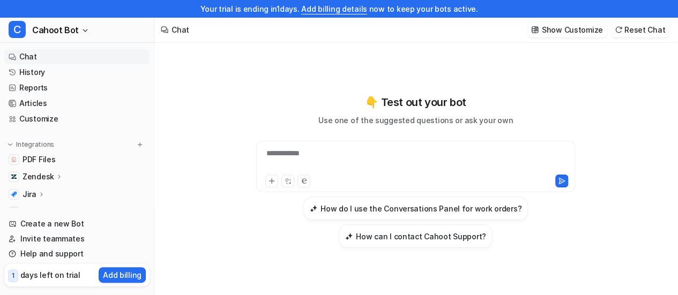
click at [273, 126] on div "**********" at bounding box center [416, 171] width 395 height 154
click at [273, 90] on div "**********" at bounding box center [416, 171] width 395 height 207
click at [50, 35] on span "Cahoot Bot" at bounding box center [55, 30] width 47 height 15
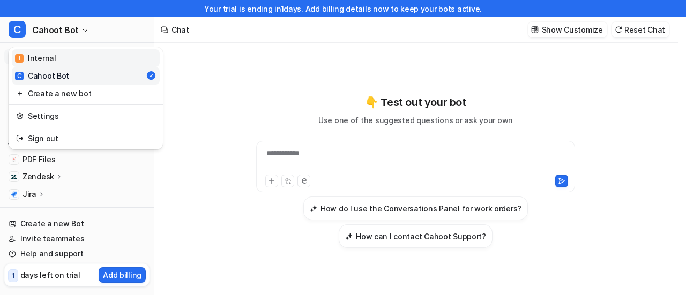
click at [43, 53] on div "I Internal" at bounding box center [35, 58] width 41 height 11
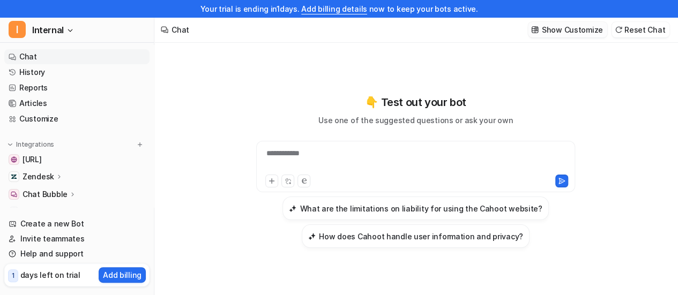
click at [579, 28] on p "Show Customize" at bounding box center [572, 29] width 61 height 11
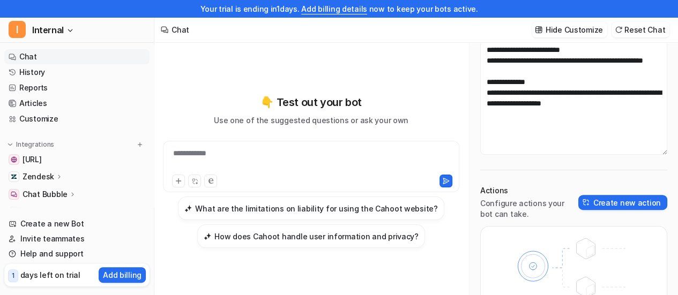
scroll to position [145, 0]
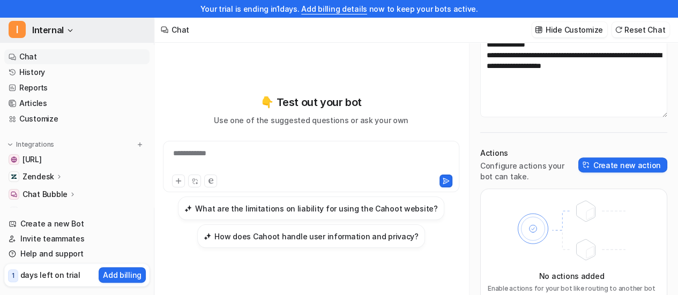
click at [77, 28] on button "I Internal" at bounding box center [77, 30] width 154 height 26
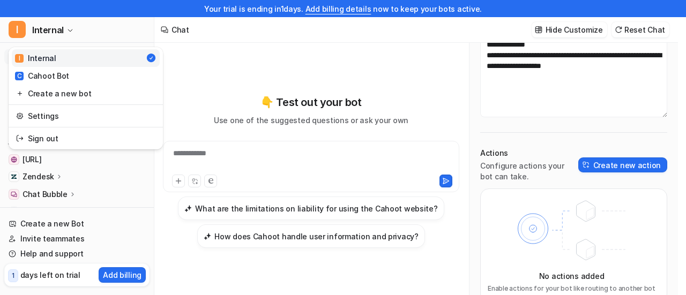
click at [271, 55] on div "**********" at bounding box center [339, 147] width 678 height 295
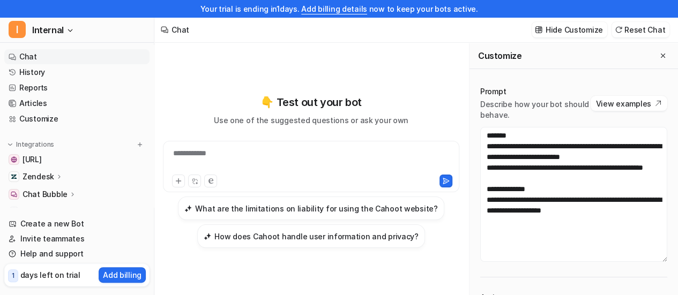
scroll to position [0, 0]
click at [528, 108] on p "Describe how your bot should behave." at bounding box center [535, 109] width 110 height 21
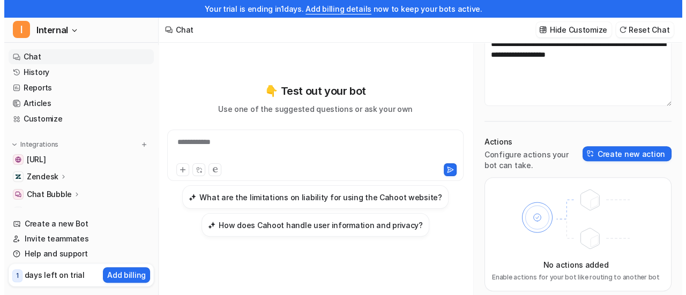
scroll to position [17, 0]
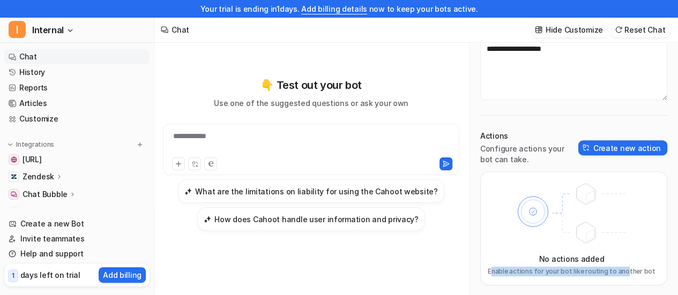
drag, startPoint x: 493, startPoint y: 272, endPoint x: 621, endPoint y: 277, distance: 127.7
click at [621, 277] on div "No actions added Enable actions for your bot like routing to another bot" at bounding box center [573, 229] width 187 height 114
click at [589, 213] on icon at bounding box center [572, 213] width 140 height 75
drag, startPoint x: 501, startPoint y: 274, endPoint x: 658, endPoint y: 271, distance: 157.7
click at [658, 271] on div "No actions added Enable actions for your bot like routing to another bot" at bounding box center [573, 229] width 187 height 114
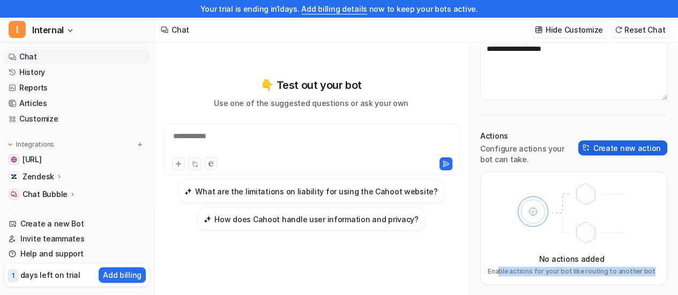
click at [603, 140] on button "Create new action" at bounding box center [622, 147] width 89 height 15
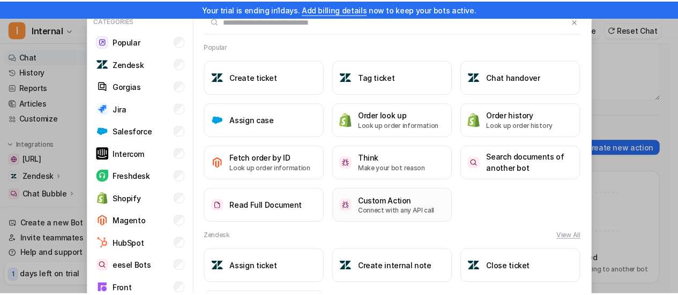
scroll to position [0, 0]
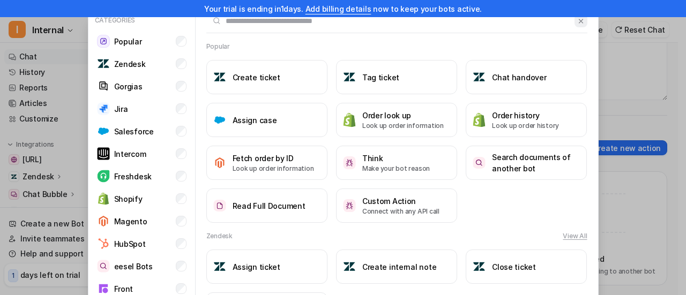
click at [577, 23] on img at bounding box center [581, 21] width 8 height 8
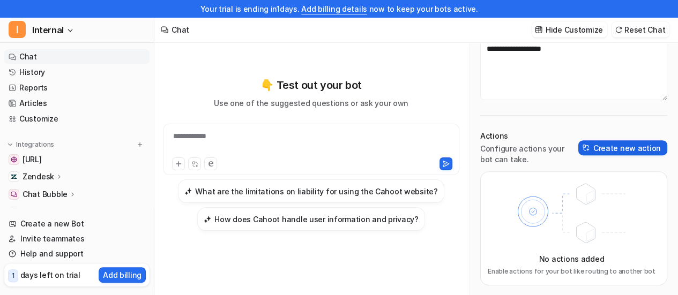
click at [613, 147] on button "Create new action" at bounding box center [622, 147] width 89 height 15
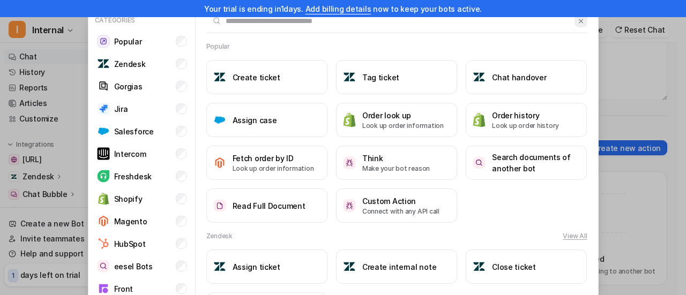
click at [577, 17] on img at bounding box center [581, 21] width 8 height 8
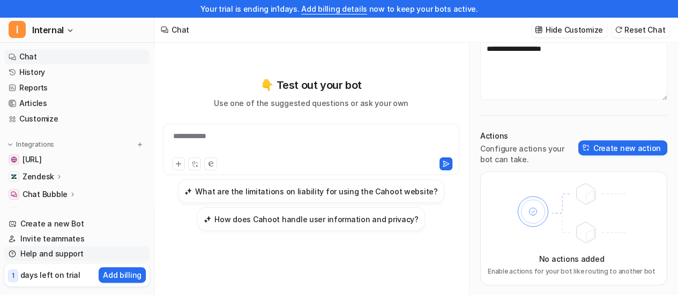
click at [46, 256] on link "Help and support" at bounding box center [76, 254] width 145 height 15
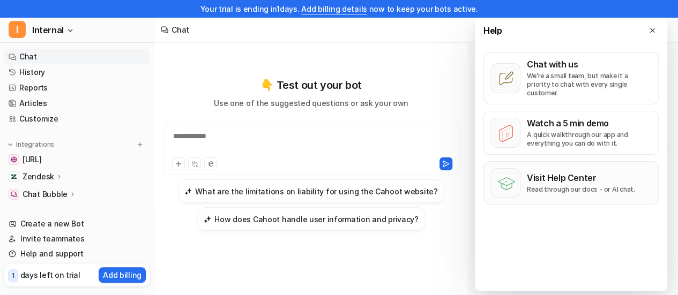
click at [546, 173] on p "Visit Help Center" at bounding box center [581, 178] width 108 height 11
click at [653, 30] on icon at bounding box center [653, 31] width 8 height 8
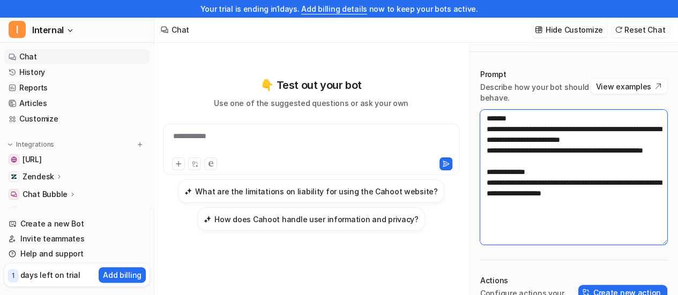
click at [535, 129] on textarea "**********" at bounding box center [573, 177] width 187 height 135
click at [573, 145] on textarea "**********" at bounding box center [573, 177] width 187 height 135
drag, startPoint x: 515, startPoint y: 149, endPoint x: 478, endPoint y: 111, distance: 52.7
click at [478, 111] on div "**********" at bounding box center [574, 249] width 209 height 383
click at [552, 160] on textarea "**********" at bounding box center [573, 177] width 187 height 135
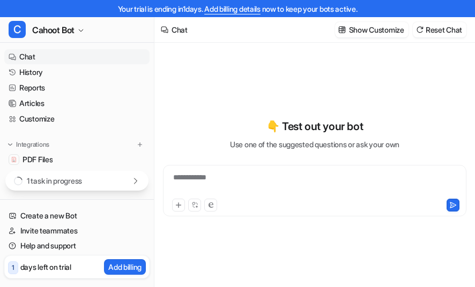
type textarea "**********"
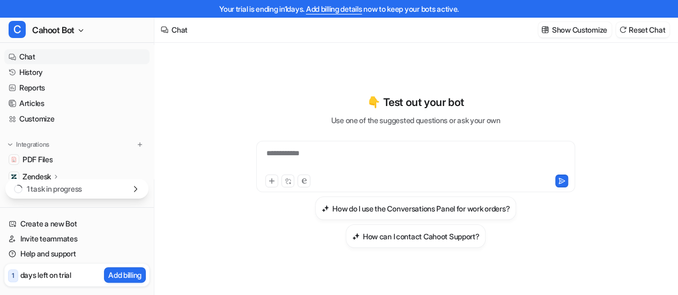
click at [205, 110] on div "**********" at bounding box center [415, 178] width 523 height 270
click at [131, 191] on div "1 task in progress" at bounding box center [76, 189] width 143 height 20
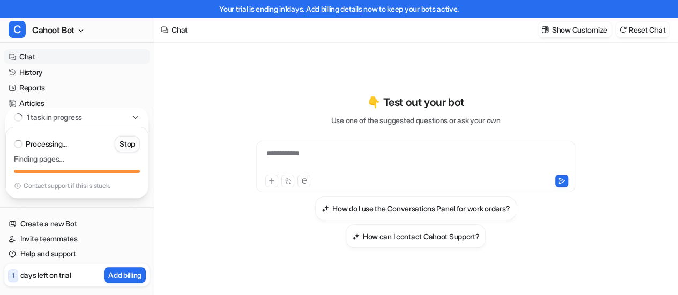
click at [125, 146] on p "Stop" at bounding box center [128, 144] width 16 height 11
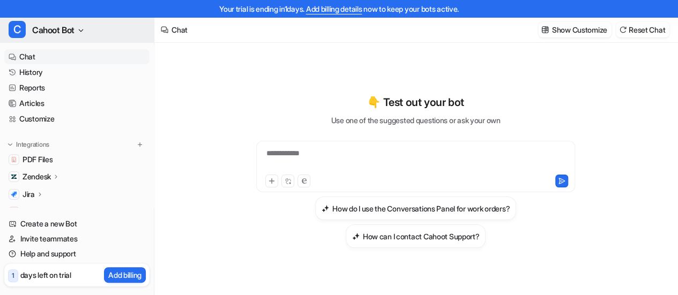
click at [88, 29] on button "C Cahoot Bot" at bounding box center [77, 30] width 154 height 26
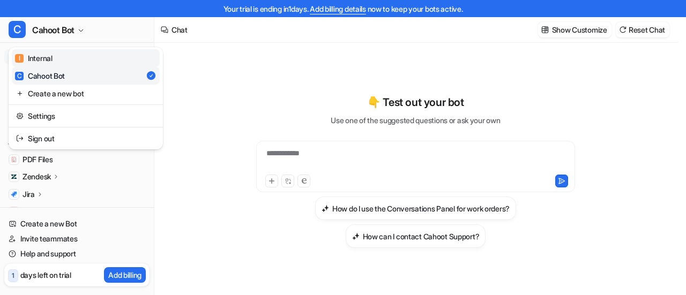
click at [49, 57] on div "I Internal" at bounding box center [34, 58] width 38 height 11
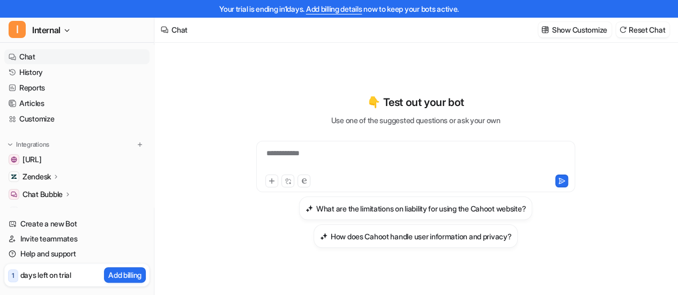
click at [232, 81] on div "**********" at bounding box center [416, 171] width 395 height 207
click at [312, 160] on div "**********" at bounding box center [416, 160] width 314 height 25
click at [236, 67] on div "👇 Test out your bot Use one of the suggested questions or ask your own What are…" at bounding box center [416, 178] width 395 height 270
click at [25, 106] on link "Articles" at bounding box center [76, 103] width 145 height 15
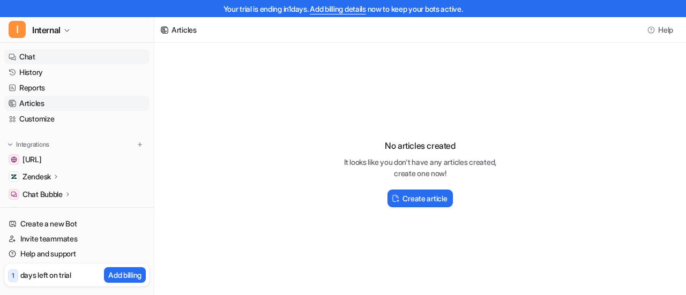
click at [42, 54] on link "Chat" at bounding box center [76, 56] width 145 height 15
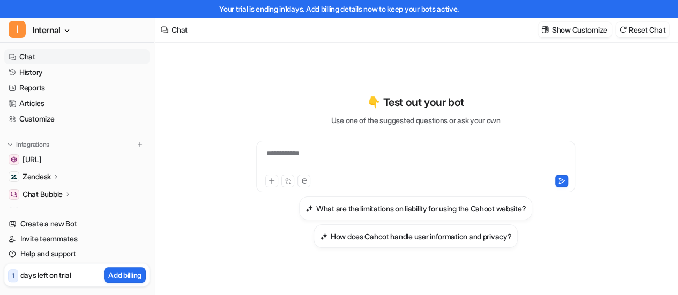
click at [272, 92] on div "**********" at bounding box center [416, 171] width 395 height 207
click at [345, 44] on div "**********" at bounding box center [416, 178] width 395 height 270
click at [346, 56] on div "**********" at bounding box center [416, 178] width 395 height 270
click at [60, 31] on span "Internal" at bounding box center [46, 30] width 28 height 15
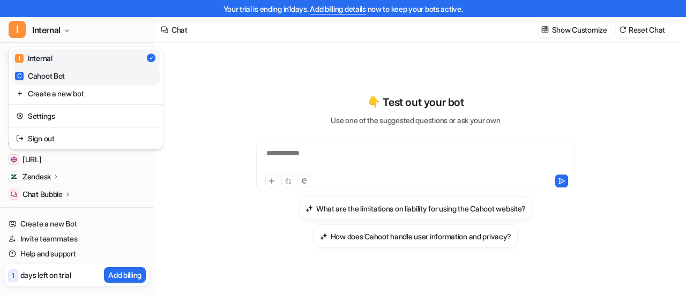
click at [37, 80] on div "C Cahoot Bot" at bounding box center [40, 75] width 50 height 11
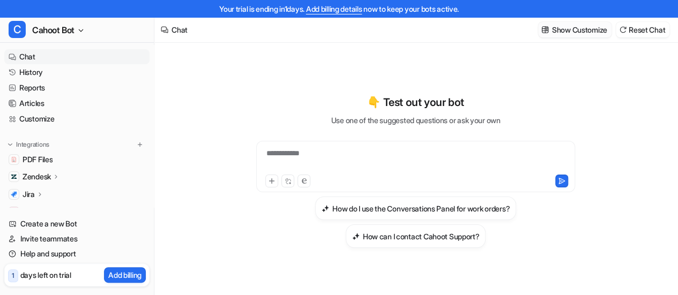
click at [483, 32] on p "Show Customize" at bounding box center [579, 29] width 55 height 11
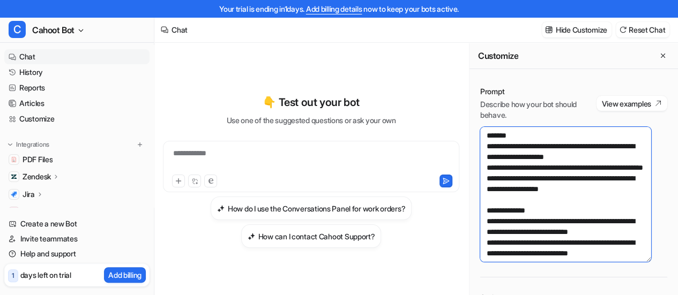
click at [483, 177] on textarea at bounding box center [565, 194] width 171 height 135
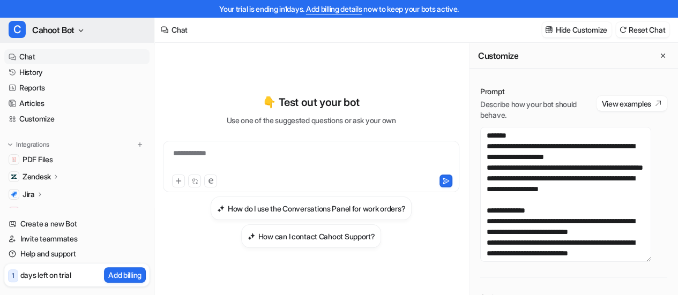
click at [72, 30] on span "Cahoot Bot" at bounding box center [53, 30] width 42 height 15
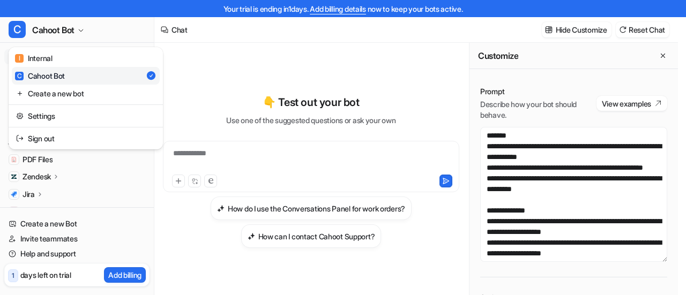
click at [409, 64] on div "**********" at bounding box center [339, 147] width 678 height 295
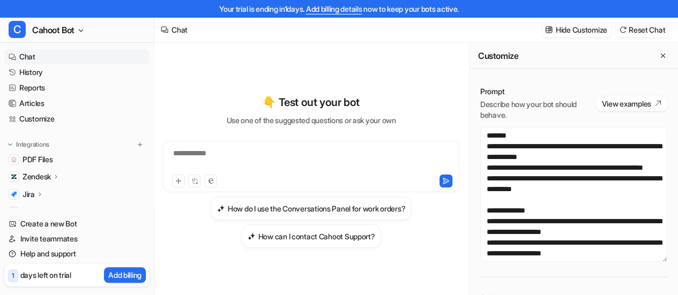
click at [161, 79] on div "**********" at bounding box center [311, 178] width 314 height 270
click at [309, 64] on div "**********" at bounding box center [311, 178] width 296 height 270
click at [452, 75] on div "**********" at bounding box center [311, 171] width 296 height 207
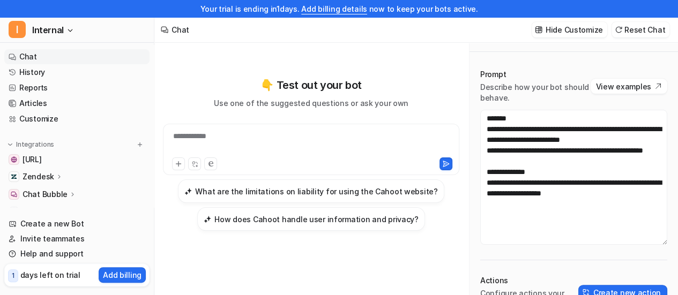
click at [530, 133] on textarea "**********" at bounding box center [573, 177] width 187 height 135
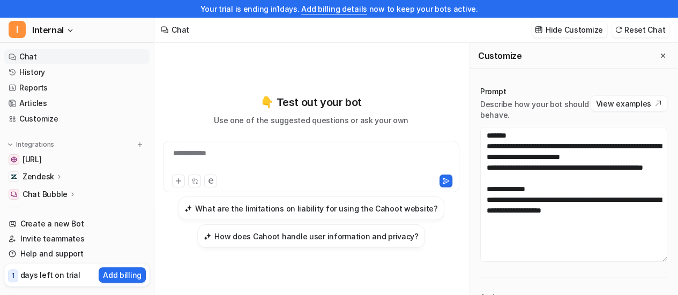
click at [363, 59] on div "**********" at bounding box center [311, 178] width 296 height 270
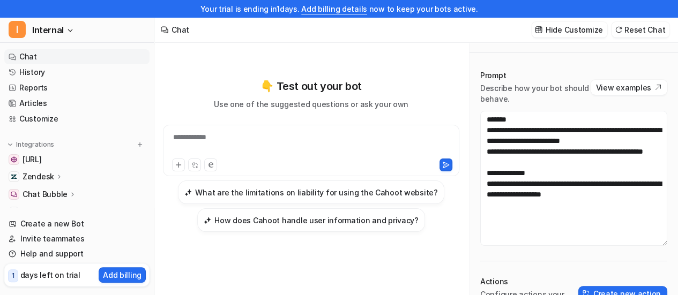
scroll to position [17, 0]
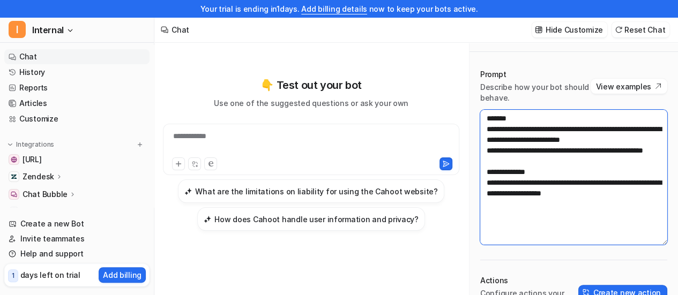
click at [531, 128] on textarea "**********" at bounding box center [573, 177] width 187 height 135
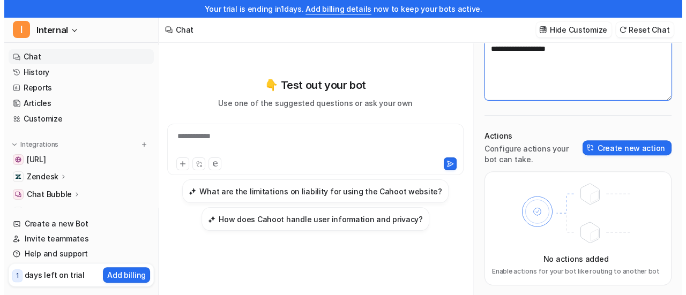
scroll to position [0, 0]
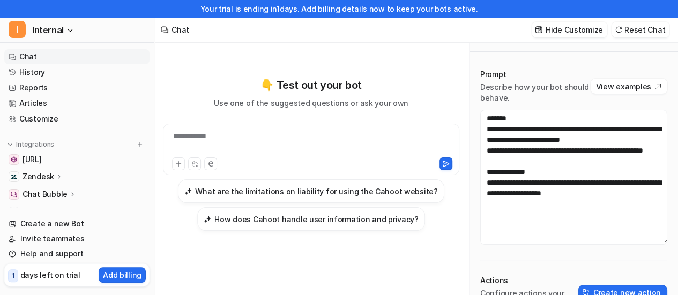
click at [517, 62] on div "**********" at bounding box center [574, 249] width 209 height 383
click at [68, 26] on button "I Internal" at bounding box center [77, 30] width 154 height 26
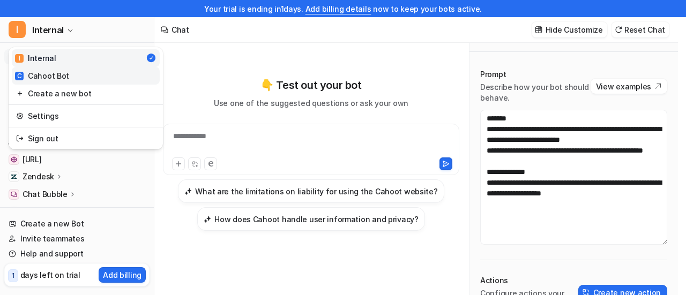
click at [39, 71] on div "C Cahoot Bot" at bounding box center [42, 75] width 54 height 11
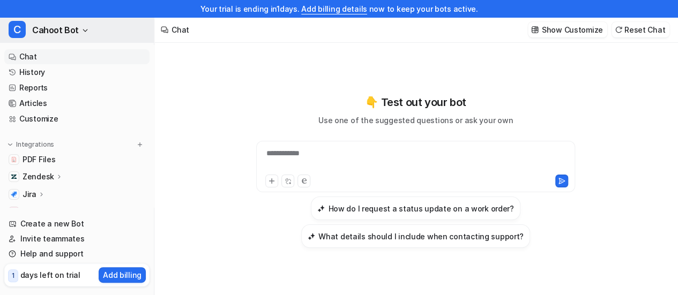
click at [44, 30] on span "Cahoot Bot" at bounding box center [55, 30] width 47 height 15
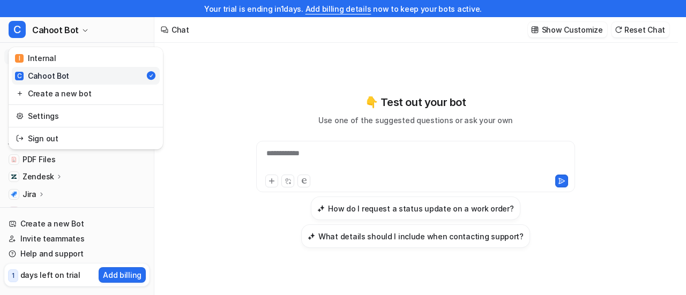
click at [346, 92] on div "**********" at bounding box center [339, 147] width 678 height 295
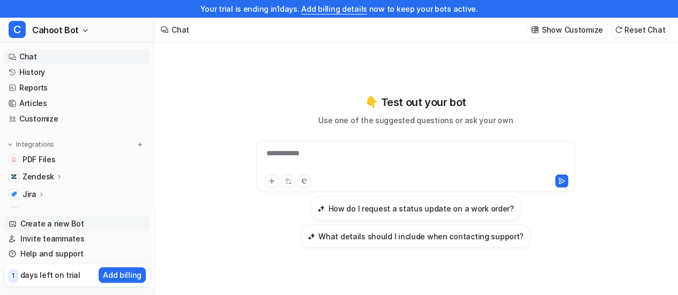
scroll to position [17, 0]
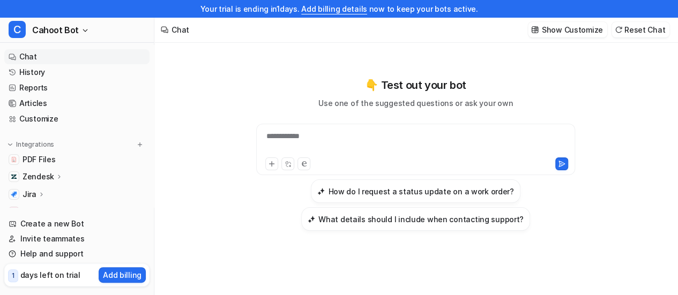
click at [222, 135] on div "**********" at bounding box center [416, 154] width 395 height 154
click at [236, 93] on div "**********" at bounding box center [416, 154] width 395 height 154
click at [239, 92] on div "**********" at bounding box center [416, 154] width 395 height 154
click at [35, 175] on p "Zendesk" at bounding box center [39, 177] width 32 height 11
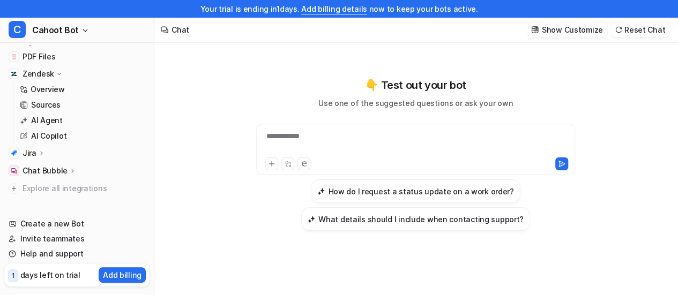
scroll to position [107, 0]
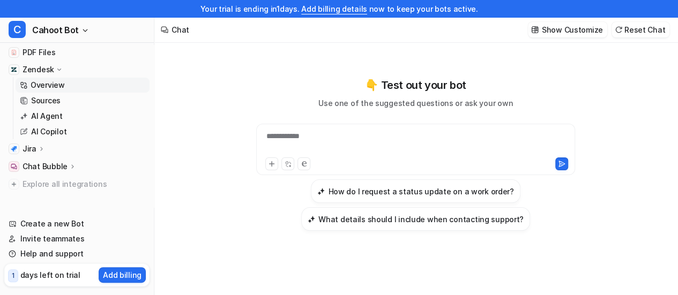
click at [63, 81] on link "Overview" at bounding box center [83, 85] width 134 height 15
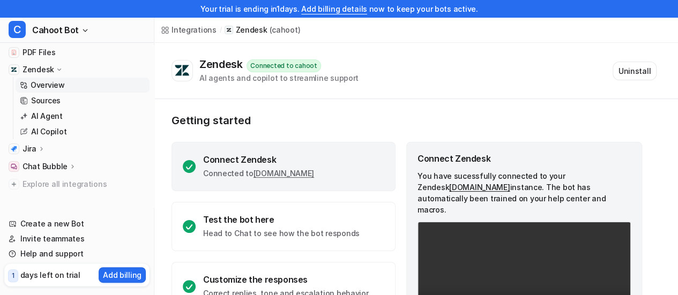
click at [449, 53] on div "Zendesk Connected to cahoot AI agents and copilot to streamline support Uninsta…" at bounding box center [416, 71] width 524 height 56
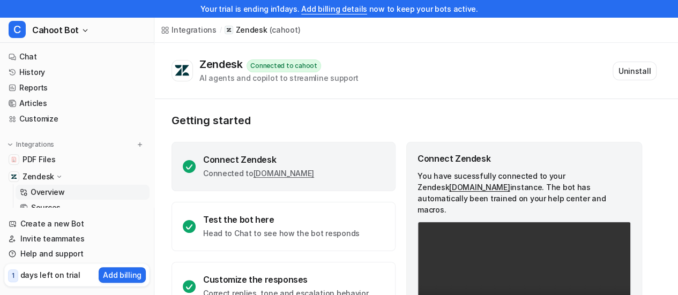
click at [477, 63] on div "Zendesk Connected to cahoot AI agents and copilot to streamline support Uninsta…" at bounding box center [414, 71] width 485 height 26
click at [418, 37] on div "Integrations / Zendesk ( cahoot )" at bounding box center [416, 30] width 524 height 26
